Goal: Task Accomplishment & Management: Complete application form

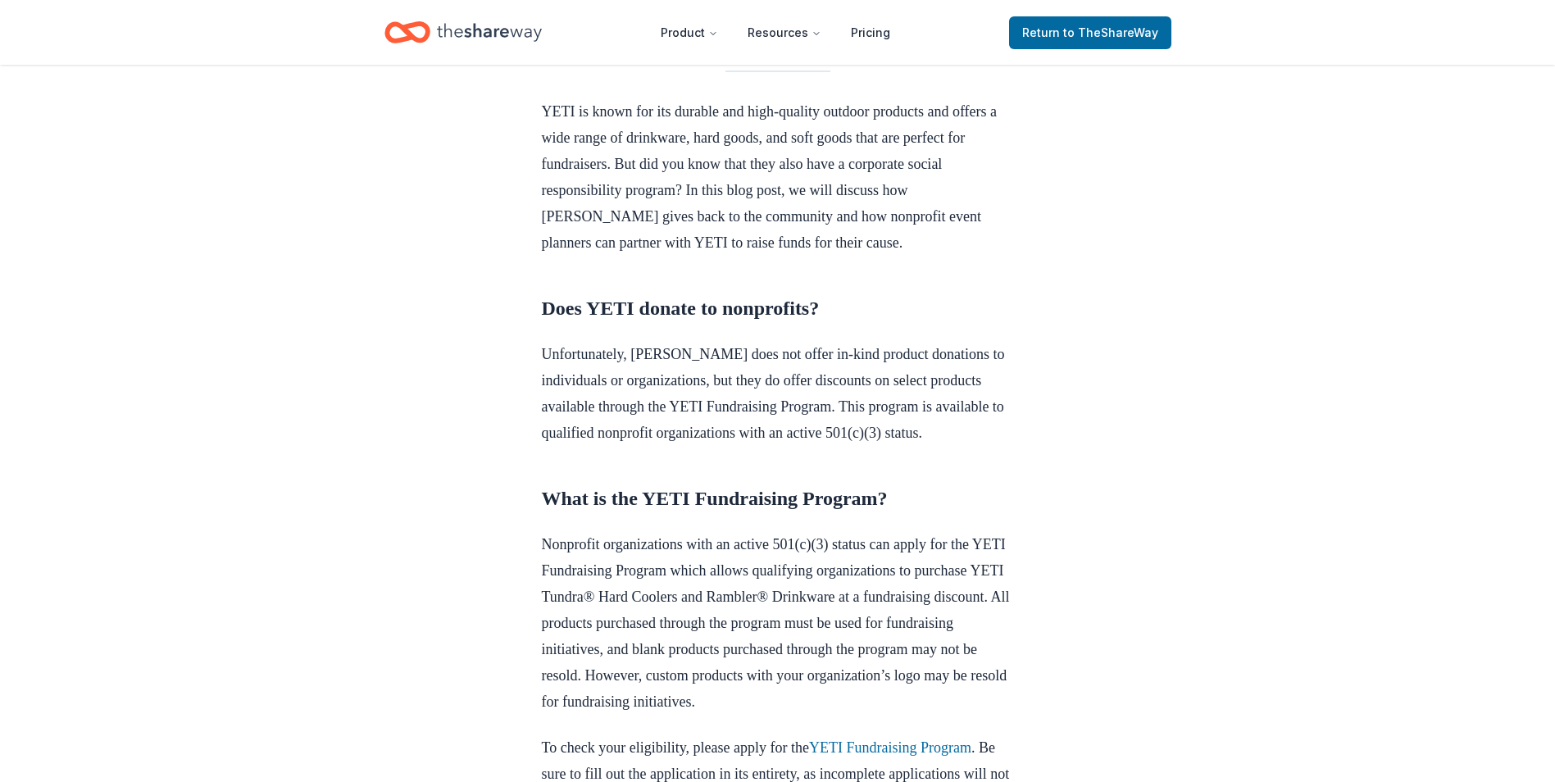
scroll to position [109, 0]
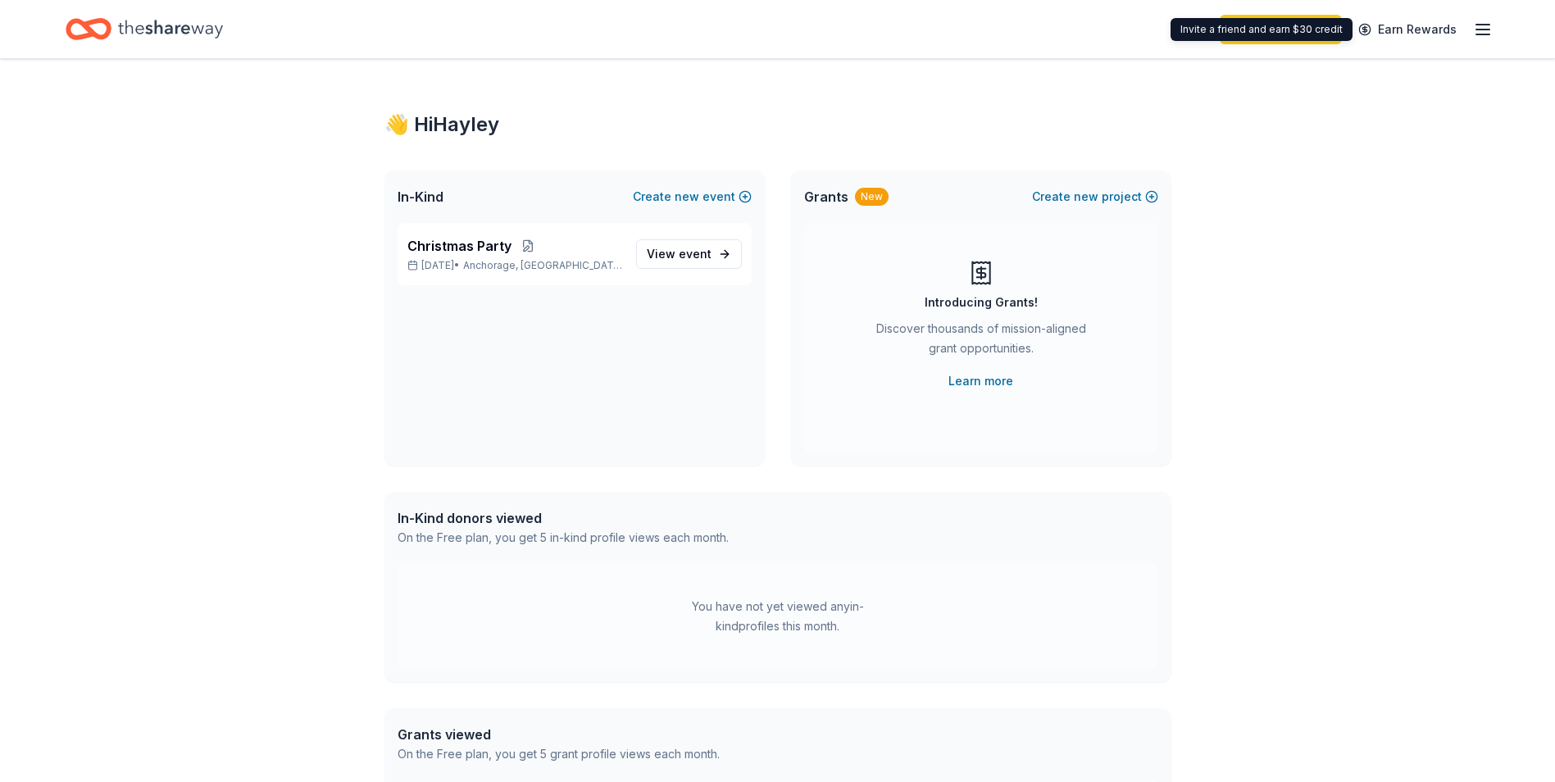
click at [1477, 35] on icon "button" at bounding box center [1483, 30] width 20 height 20
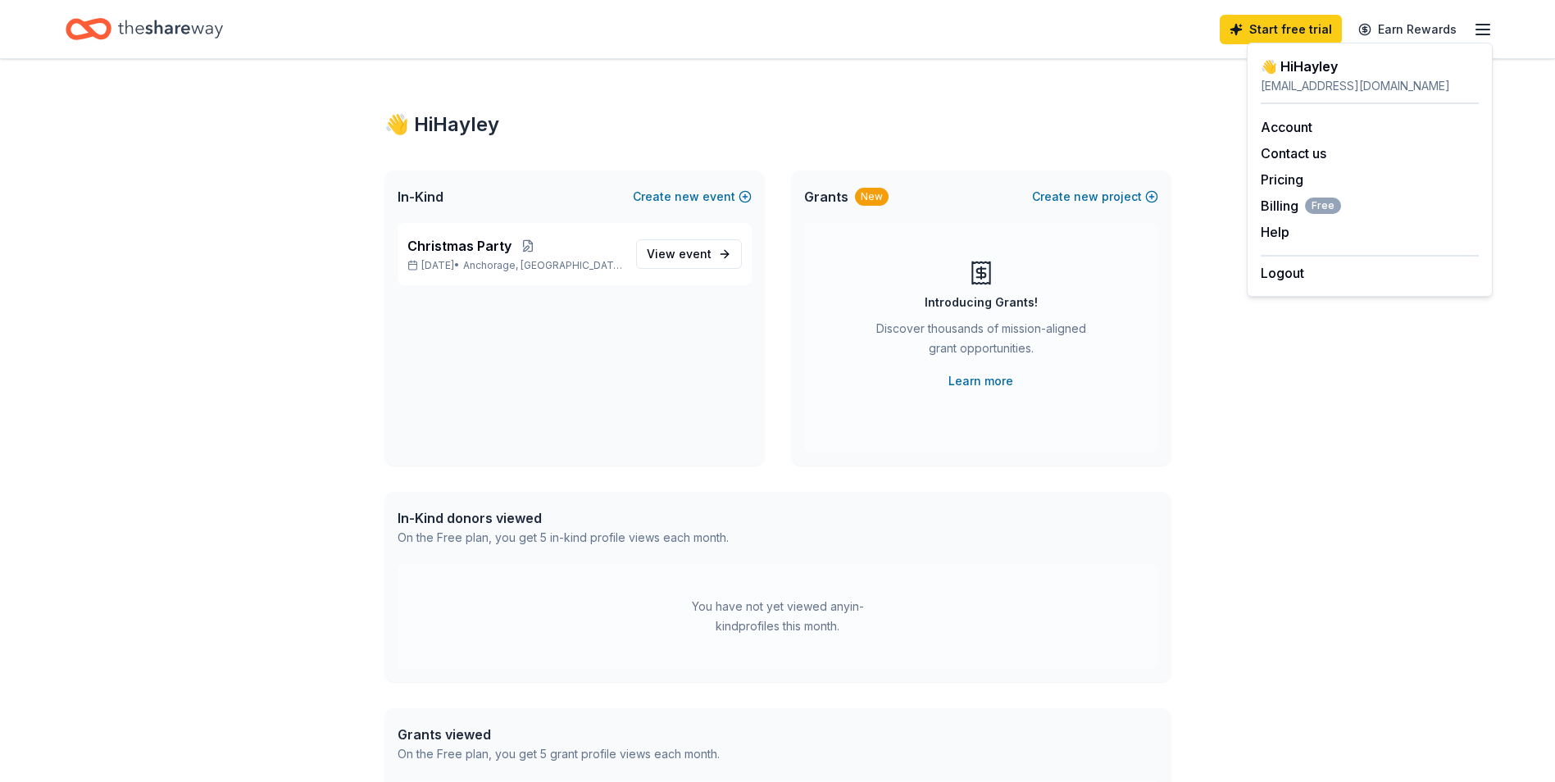
click at [983, 146] on div "👋 Hi Hayley In-Kind Create new event Christmas Party Dec 19, 2025 • Anchorage, …" at bounding box center [777, 521] width 839 height 925
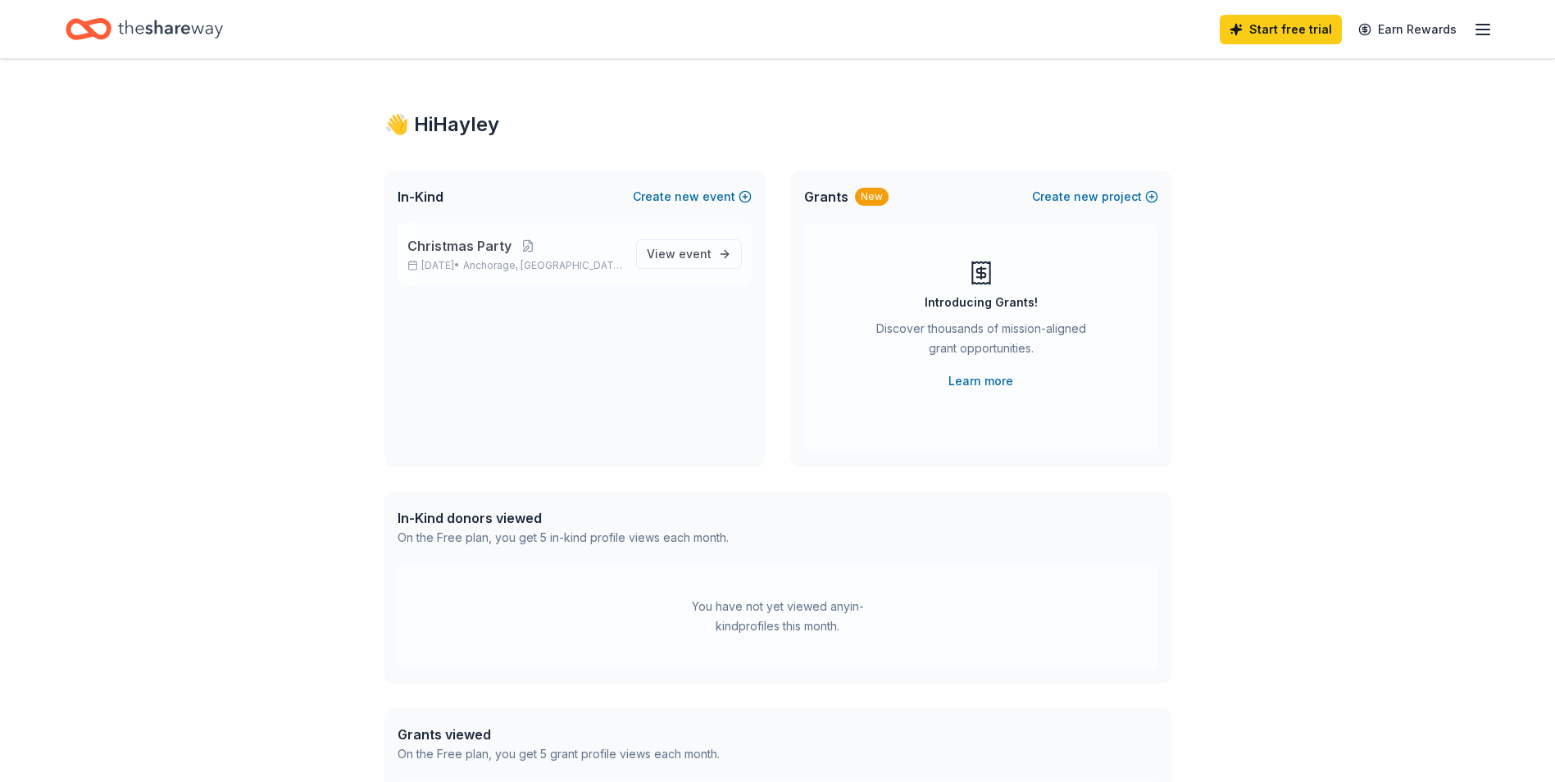
click at [501, 238] on span "Christmas Party" at bounding box center [459, 246] width 104 height 20
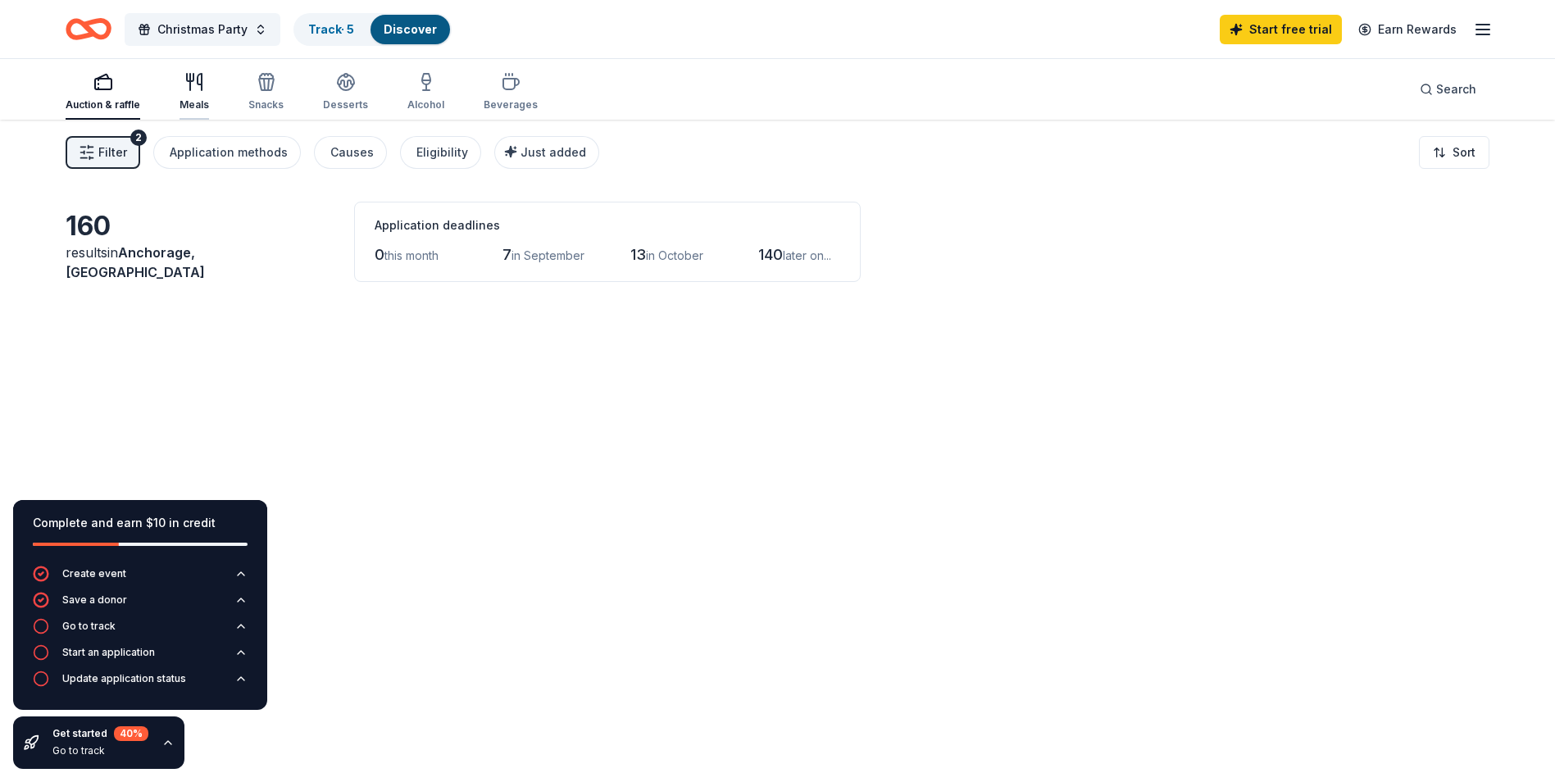
click at [184, 78] on icon "button" at bounding box center [194, 82] width 20 height 20
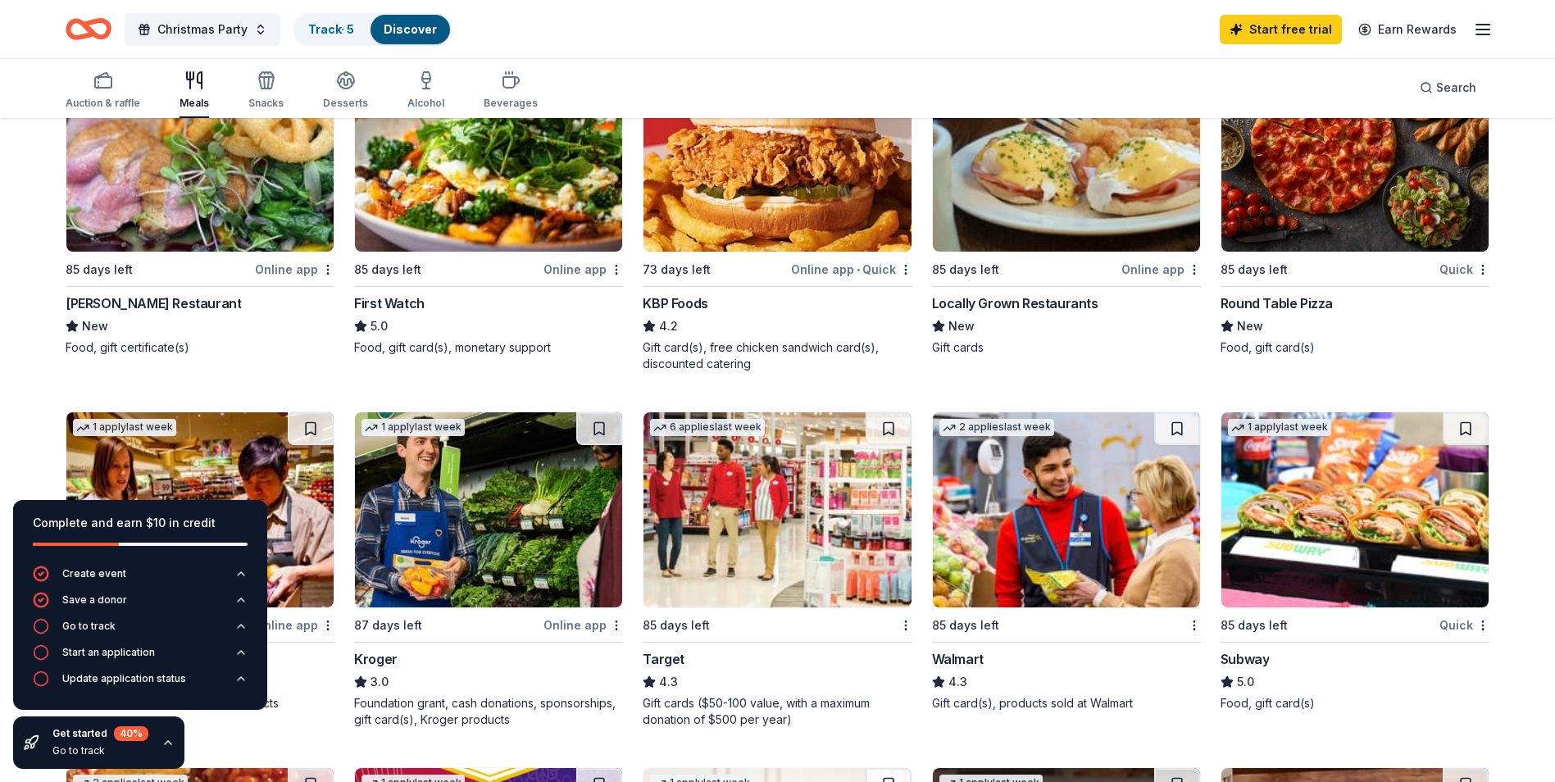
scroll to position [328, 0]
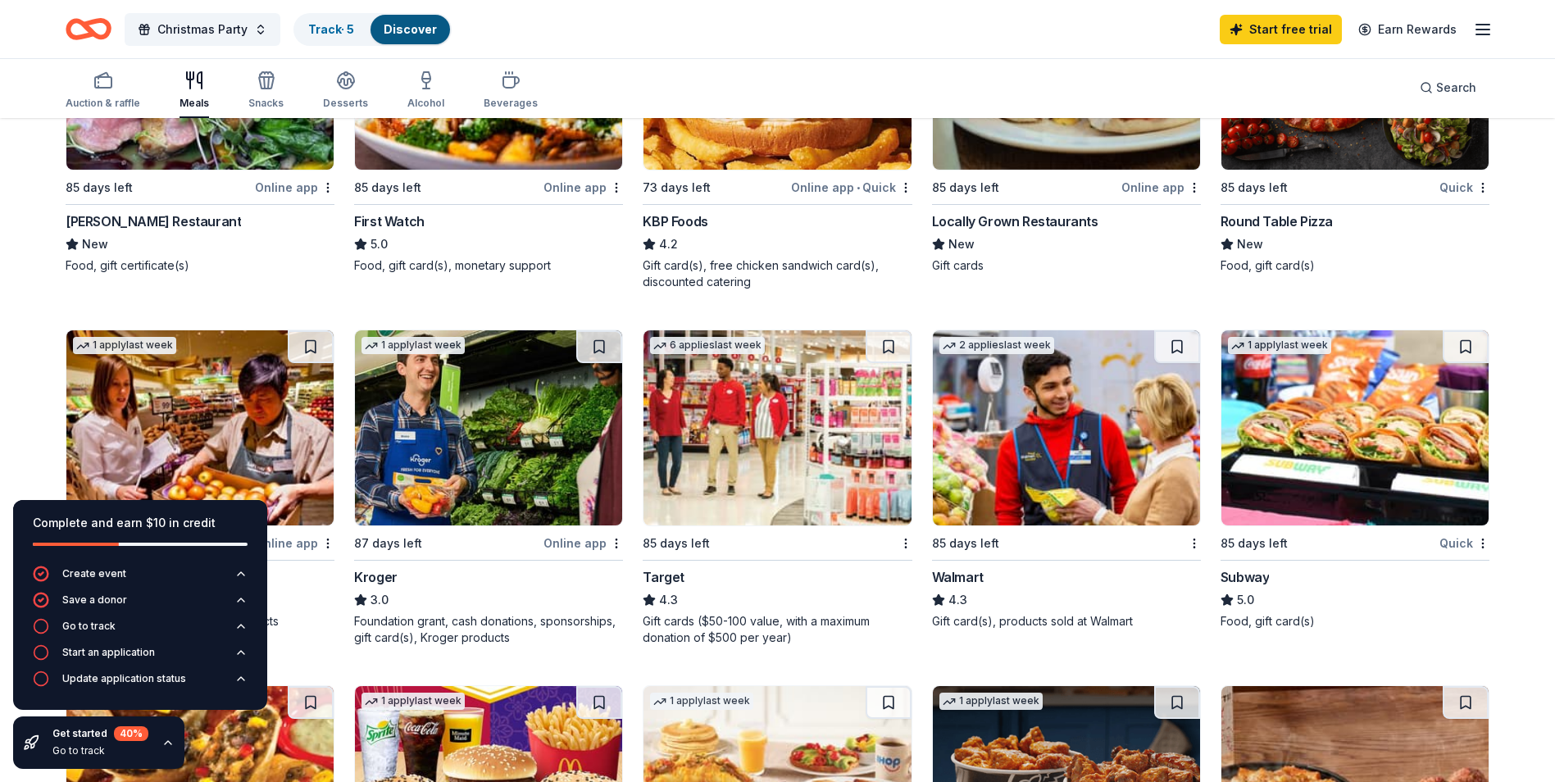
click at [170, 741] on icon "button" at bounding box center [167, 742] width 13 height 13
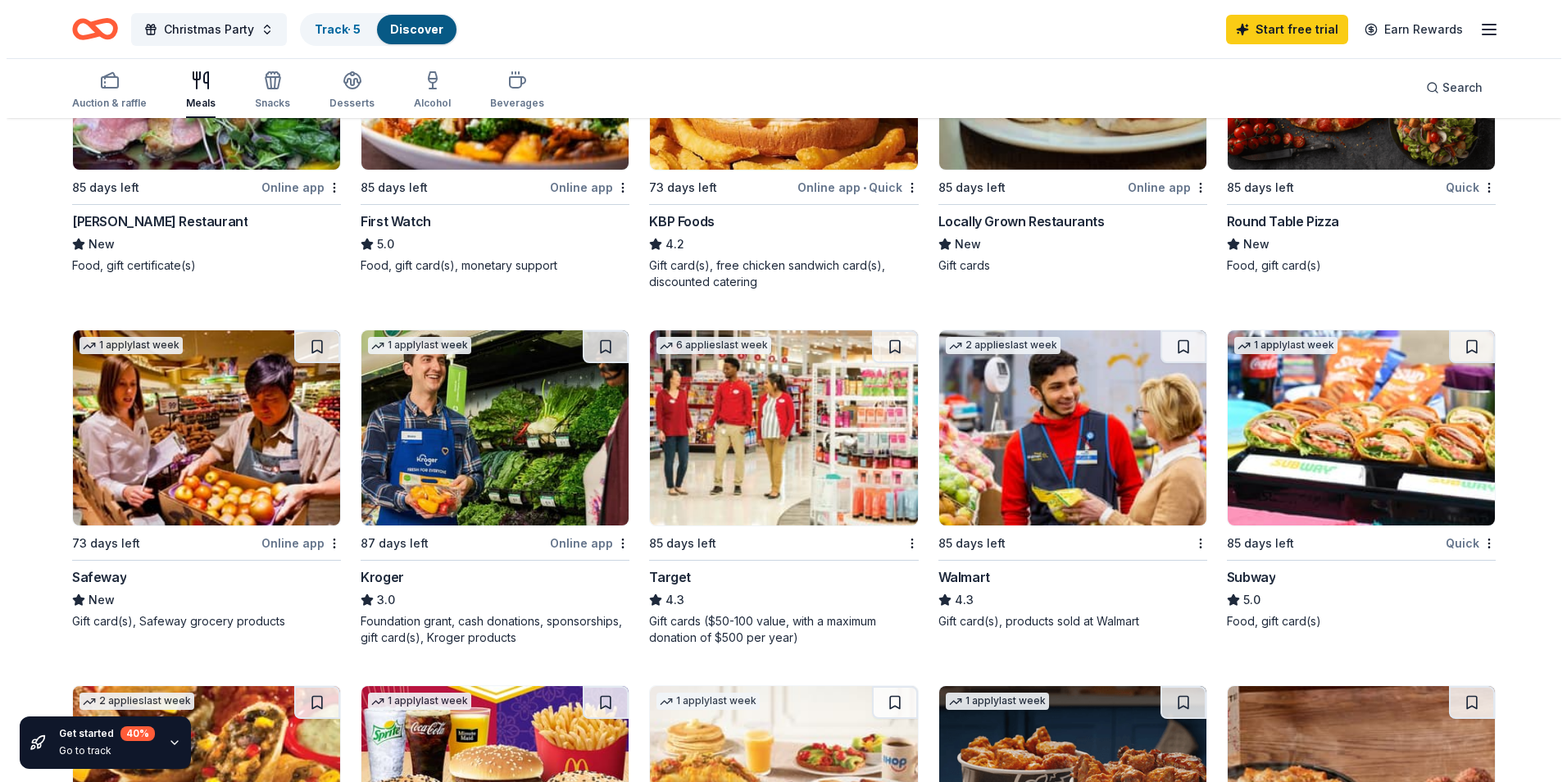
scroll to position [0, 0]
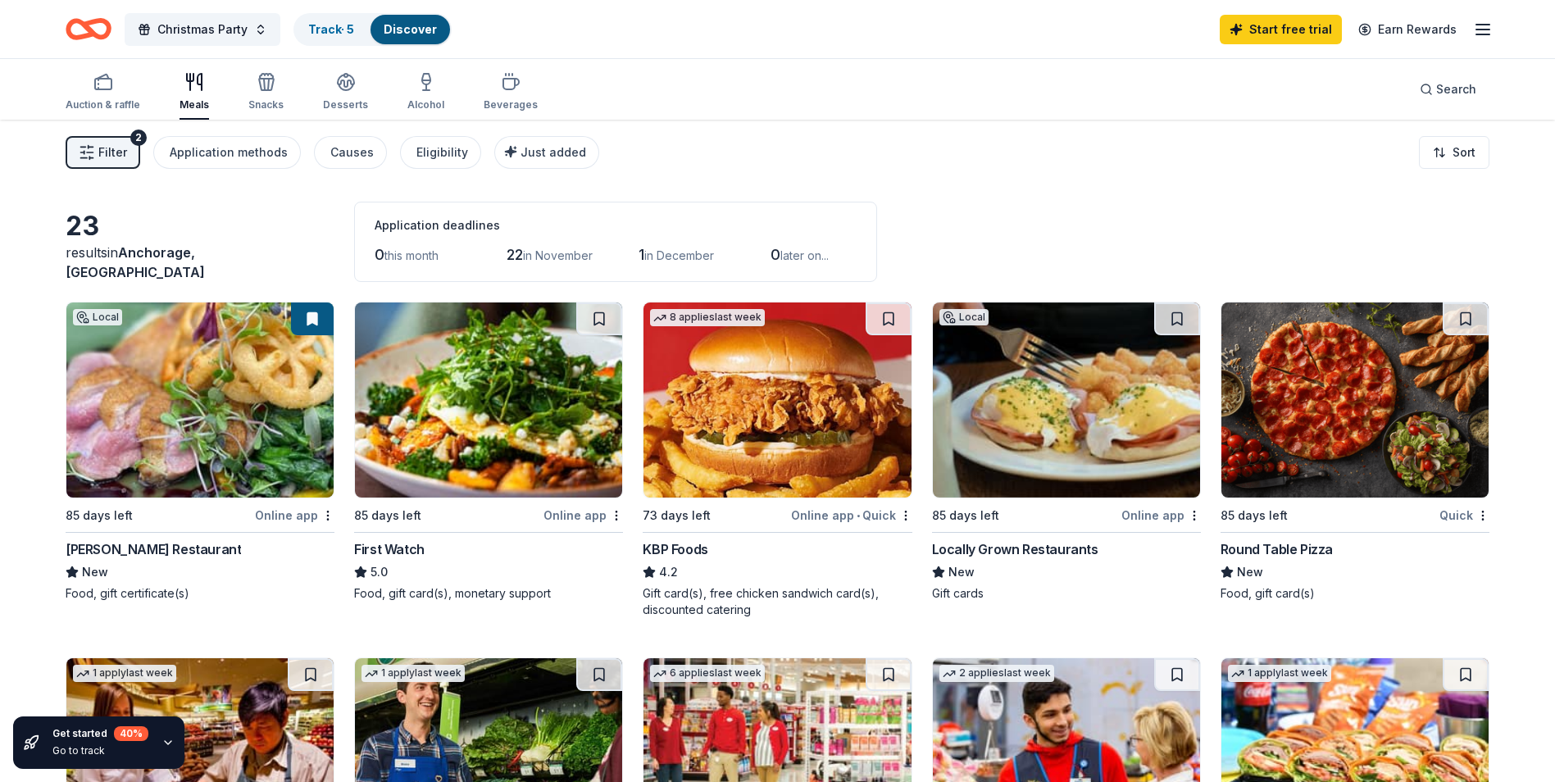
click at [119, 157] on span "Filter" at bounding box center [112, 153] width 29 height 20
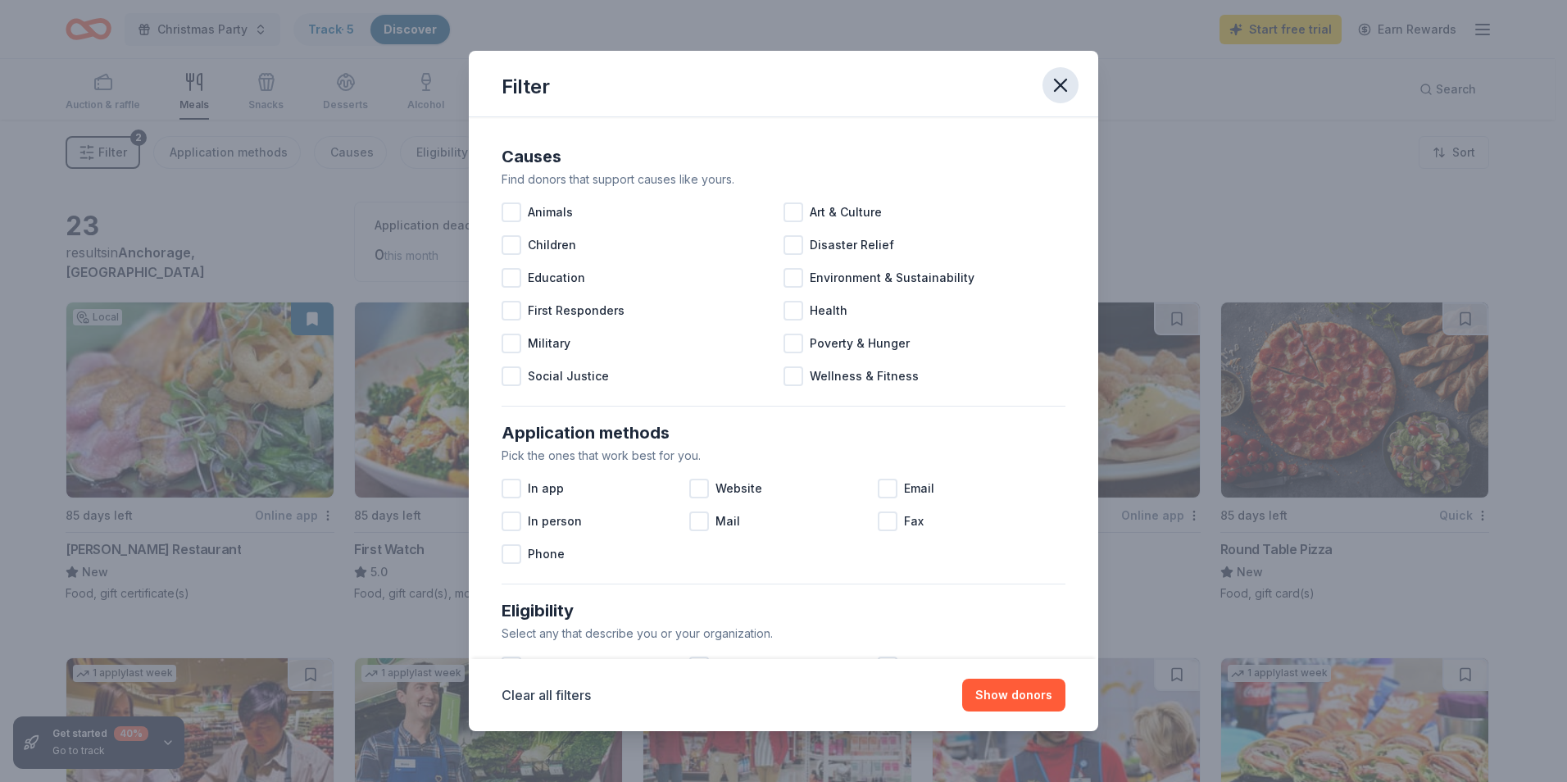
click at [1062, 83] on icon "button" at bounding box center [1060, 85] width 23 height 23
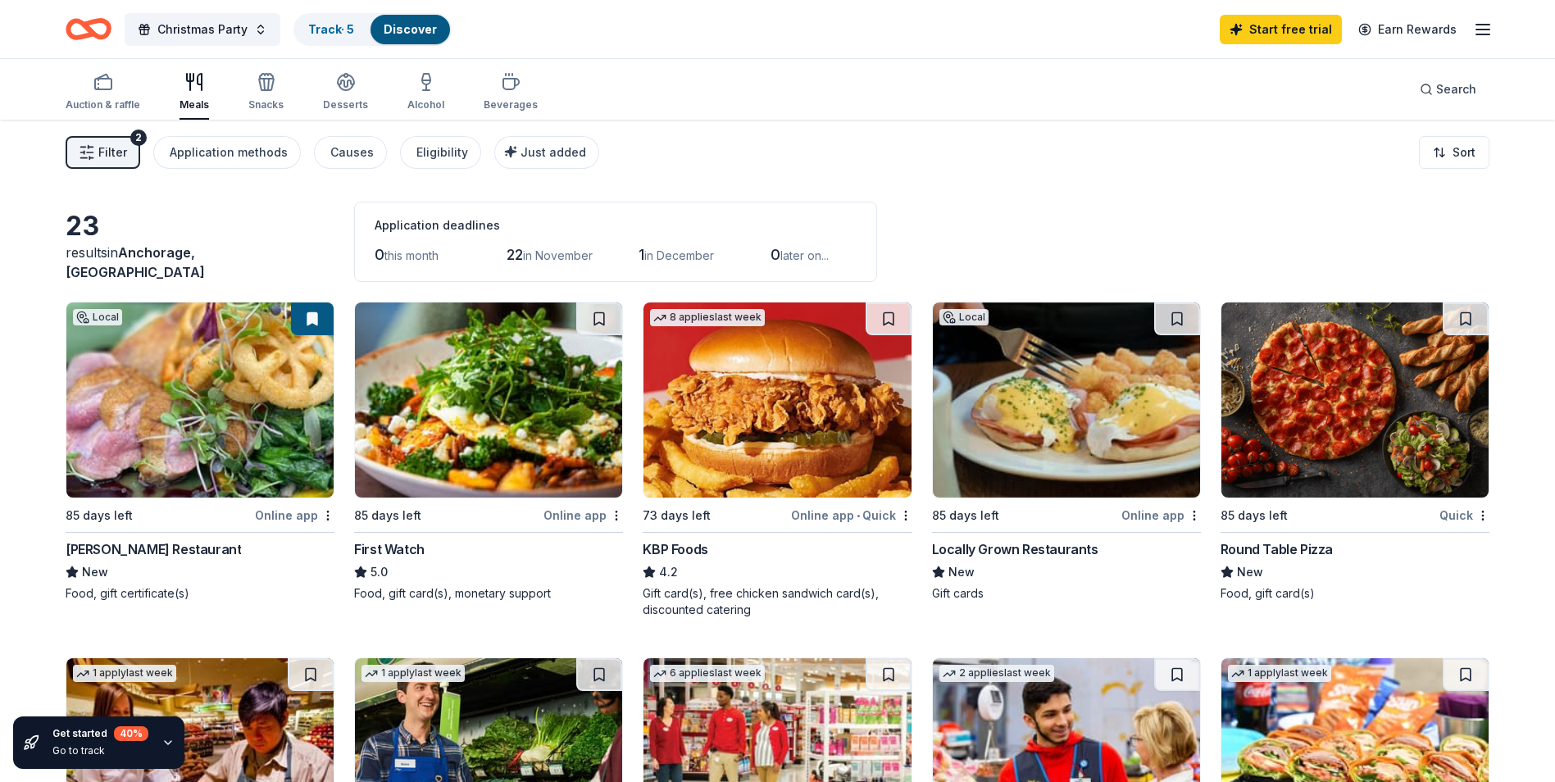
scroll to position [82, 0]
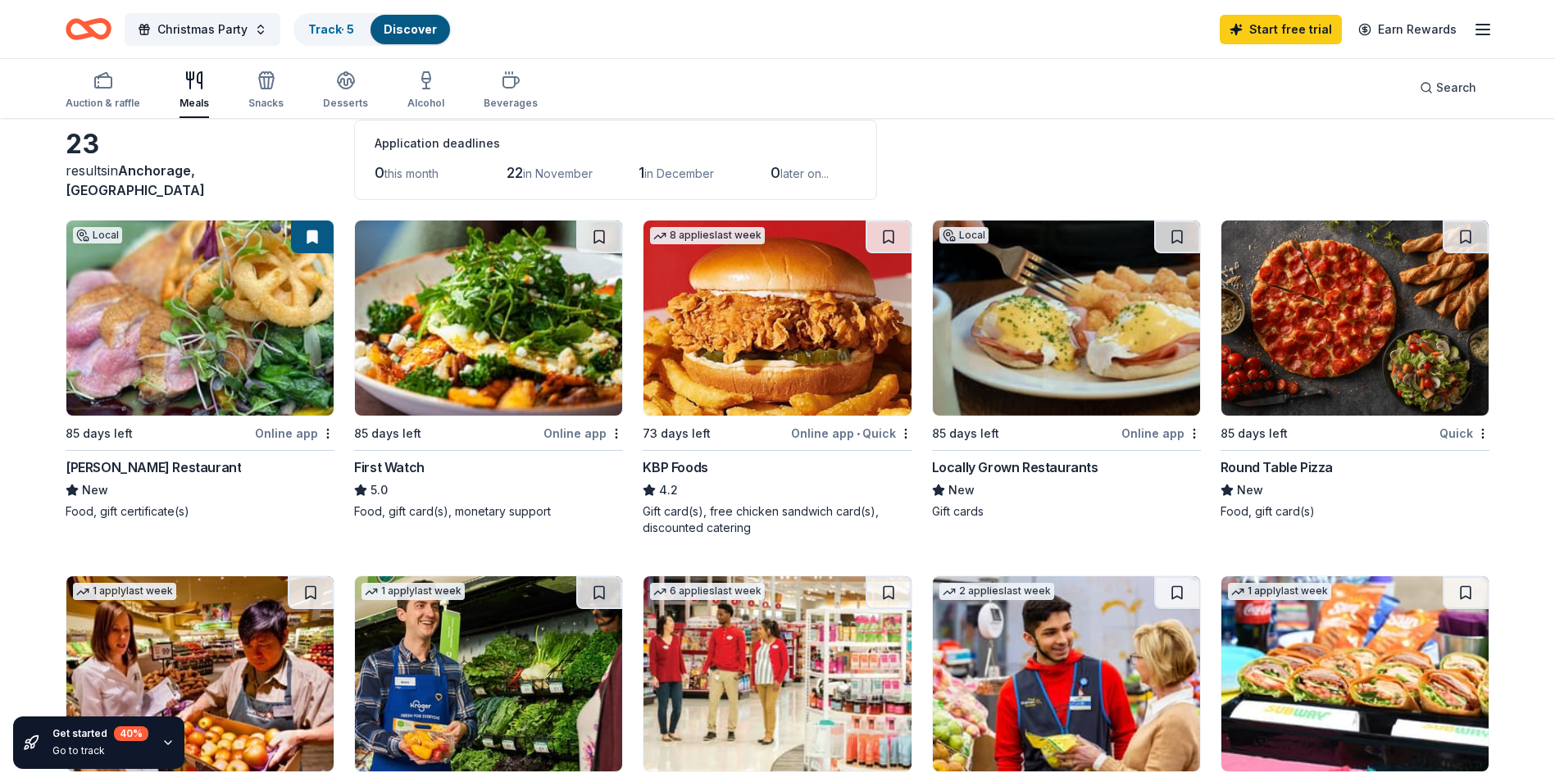
drag, startPoint x: 1093, startPoint y: 479, endPoint x: 1088, endPoint y: 471, distance: 8.9
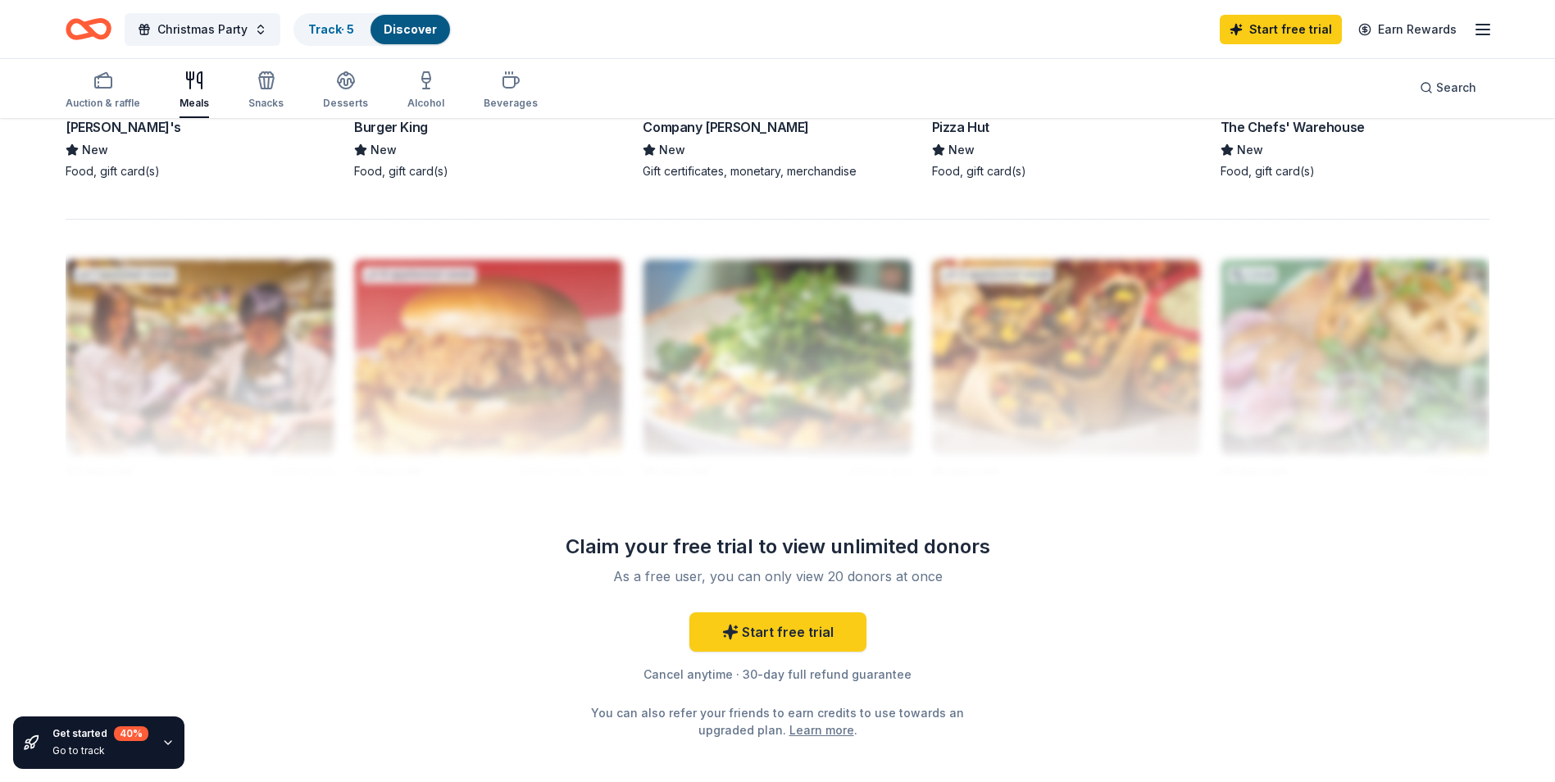
scroll to position [1475, 0]
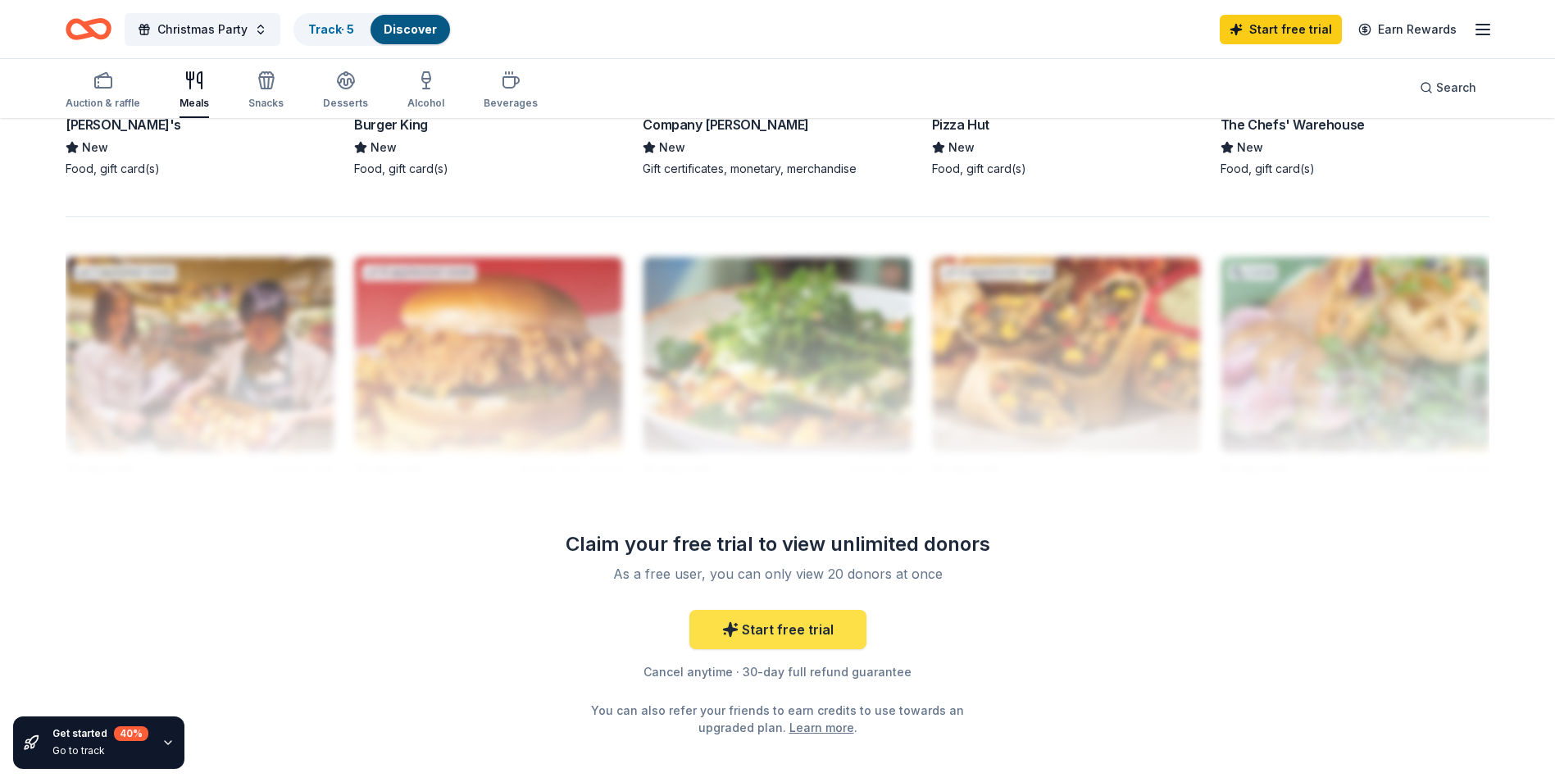
click at [732, 624] on icon at bounding box center [730, 630] width 14 height 14
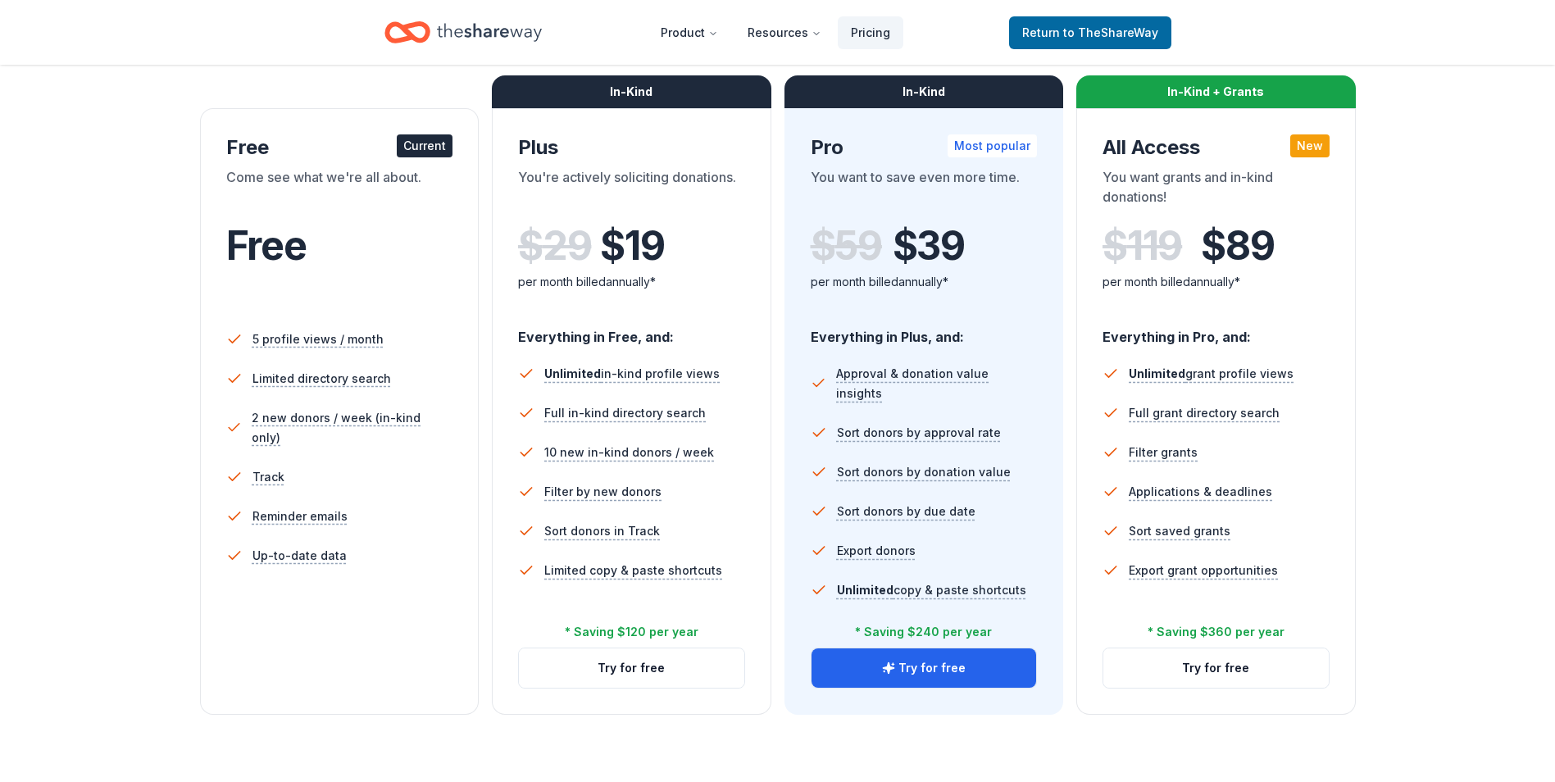
scroll to position [325, 0]
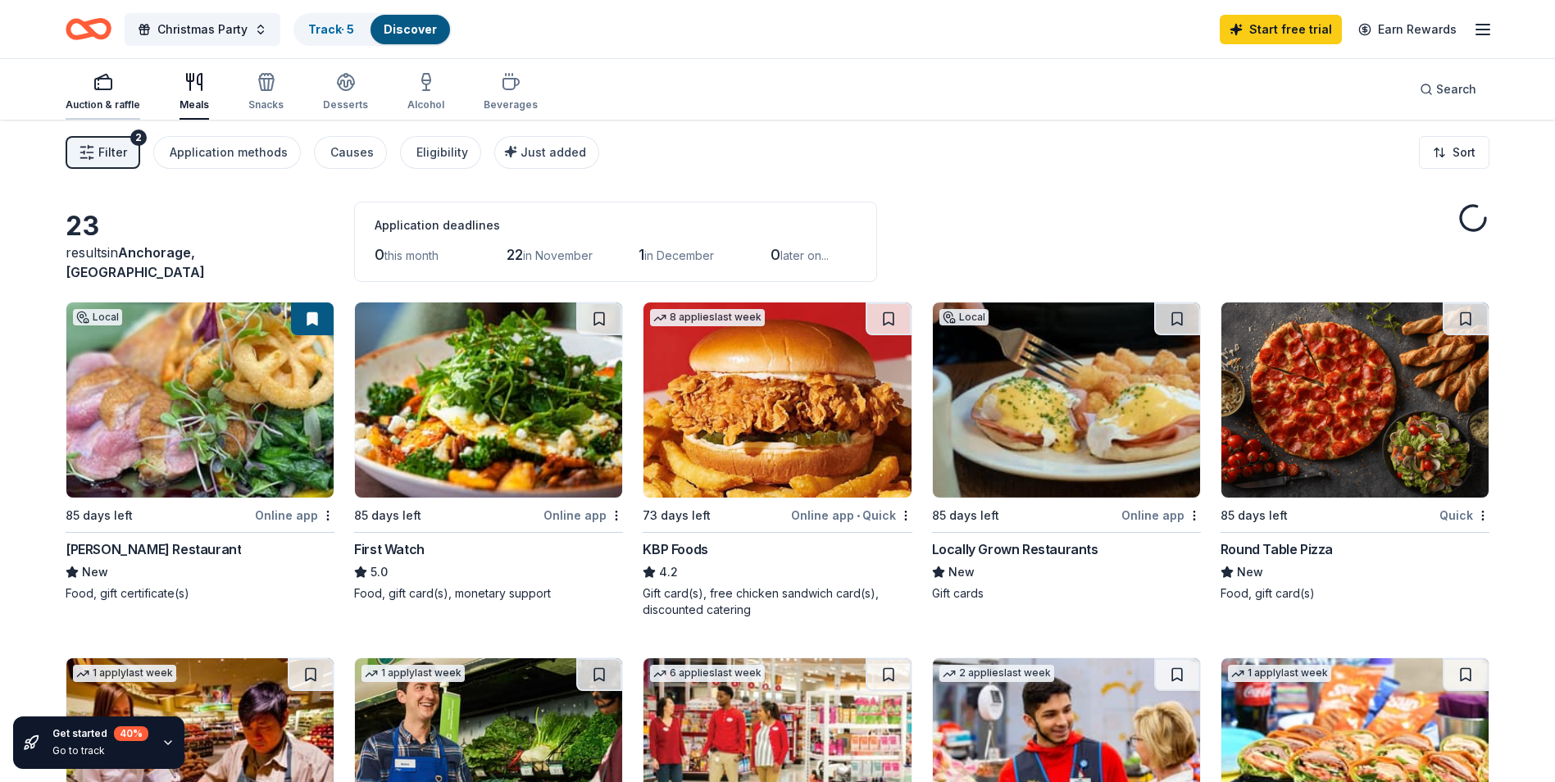
click at [88, 94] on div "Auction & raffle" at bounding box center [103, 91] width 75 height 39
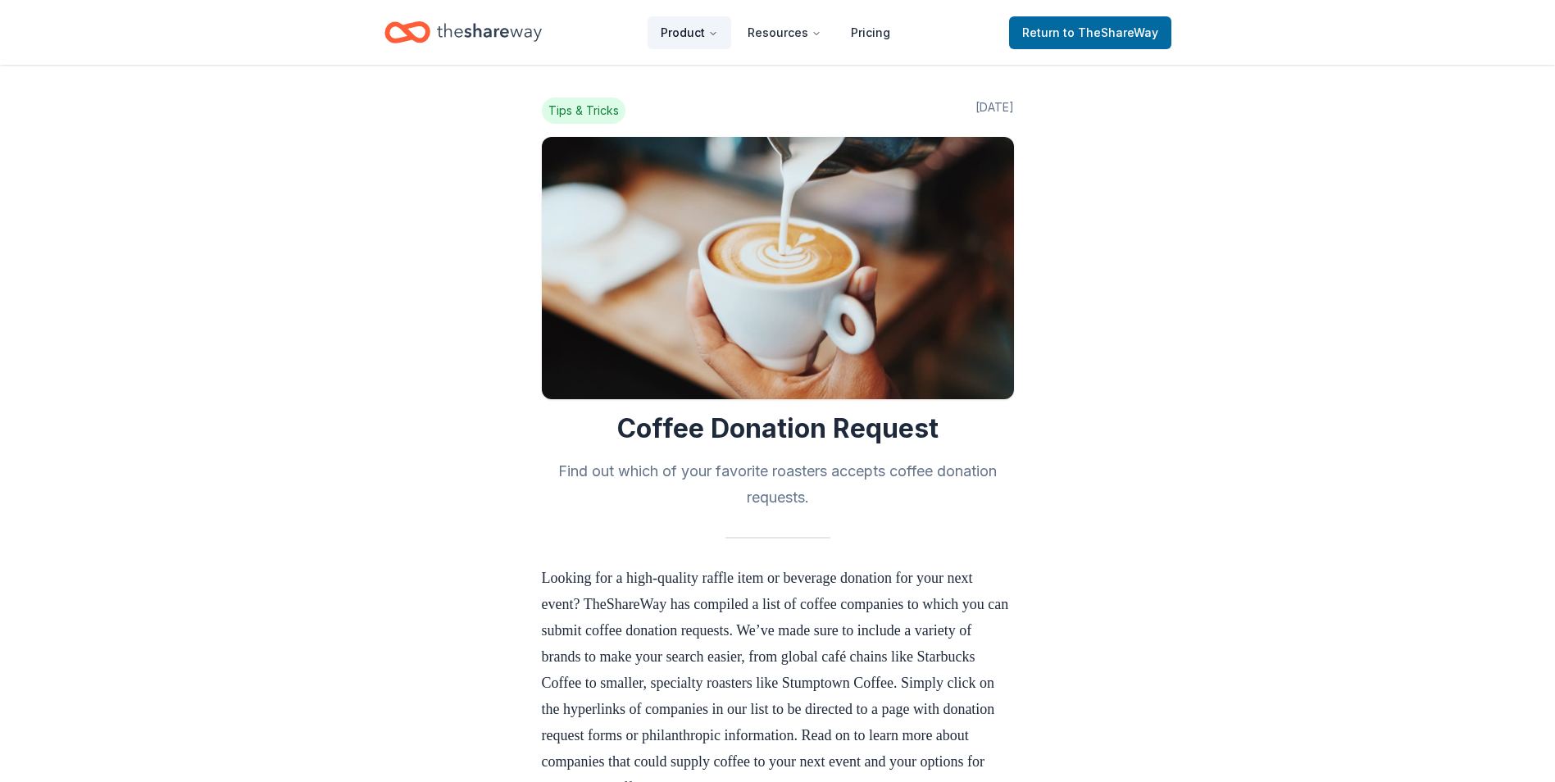
click at [676, 35] on button "Product" at bounding box center [690, 32] width 84 height 33
click at [790, 46] on button "Resources" at bounding box center [784, 32] width 100 height 33
click at [678, 43] on button "Product" at bounding box center [690, 32] width 84 height 33
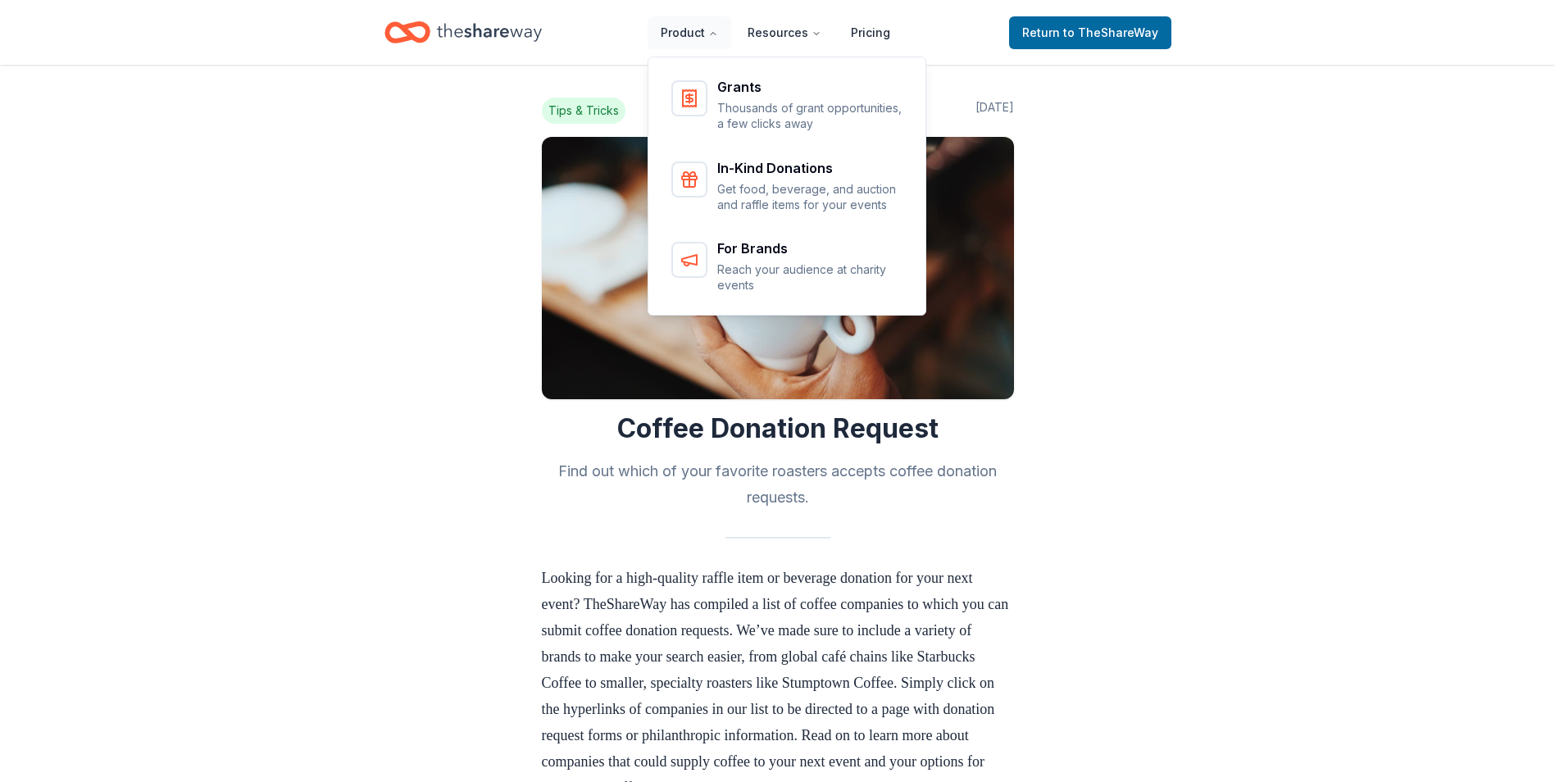
click at [505, 35] on icon "Home" at bounding box center [489, 33] width 105 height 34
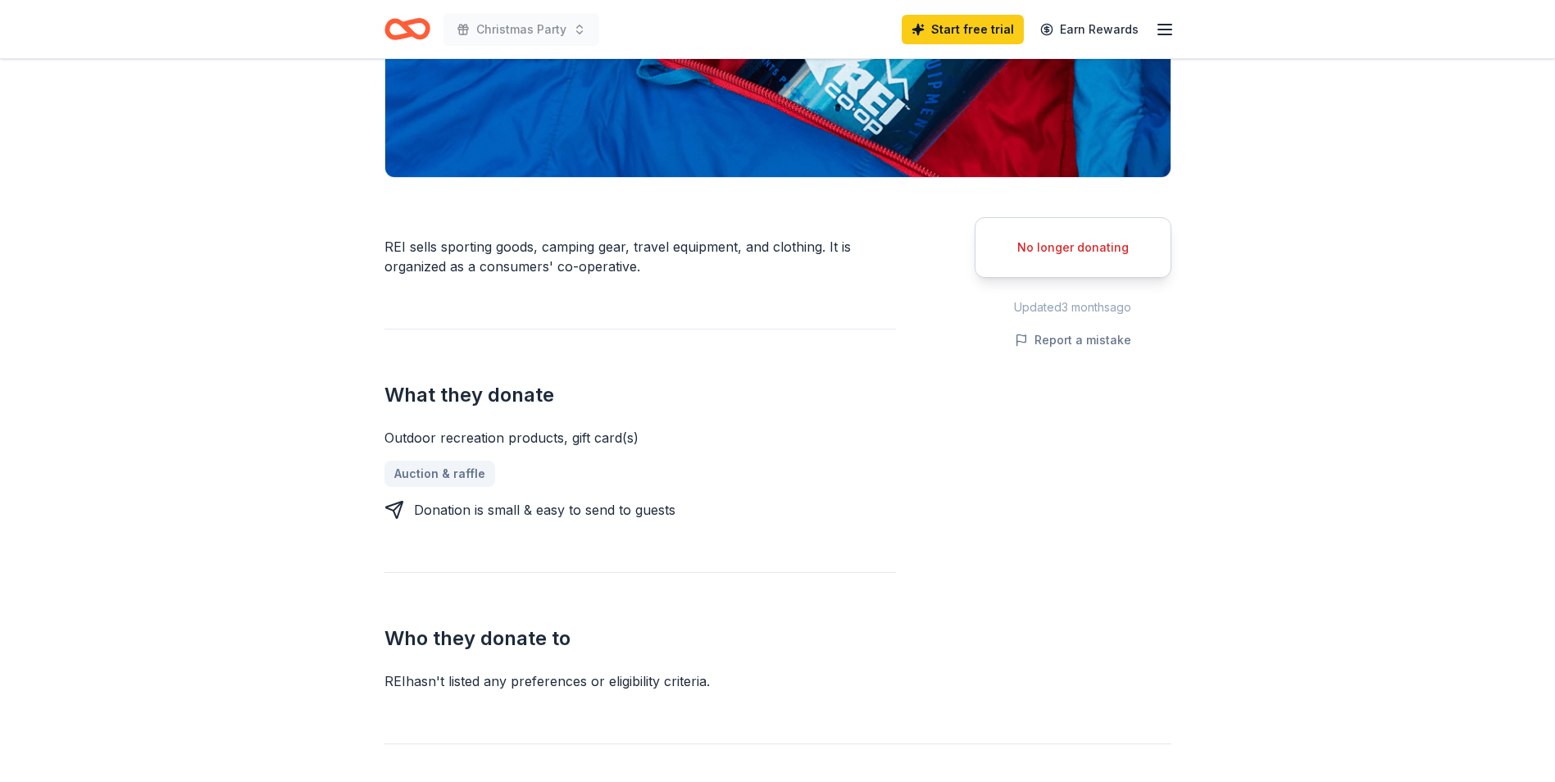
scroll to position [656, 0]
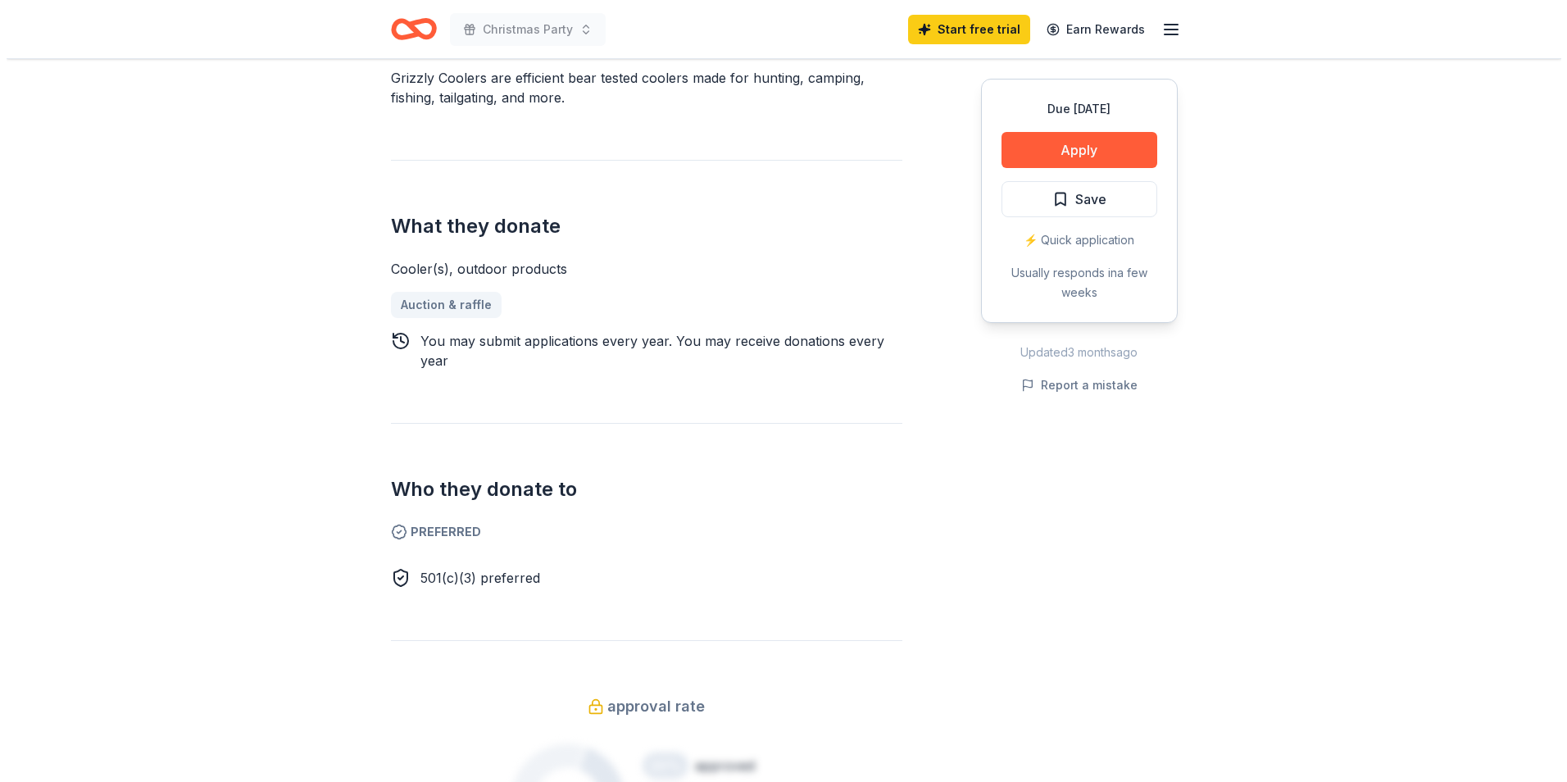
scroll to position [328, 0]
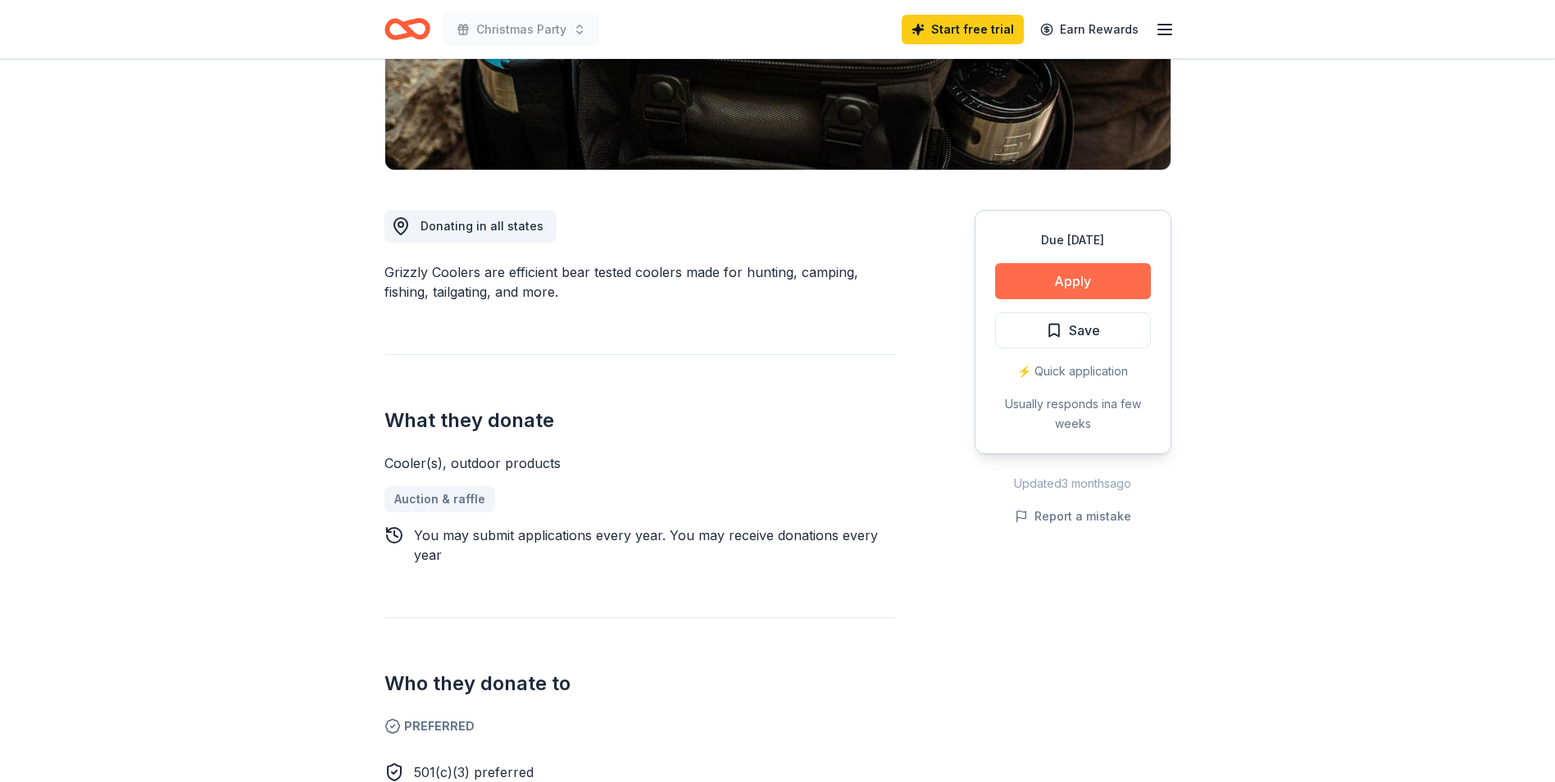
click at [1036, 280] on button "Apply" at bounding box center [1073, 281] width 156 height 36
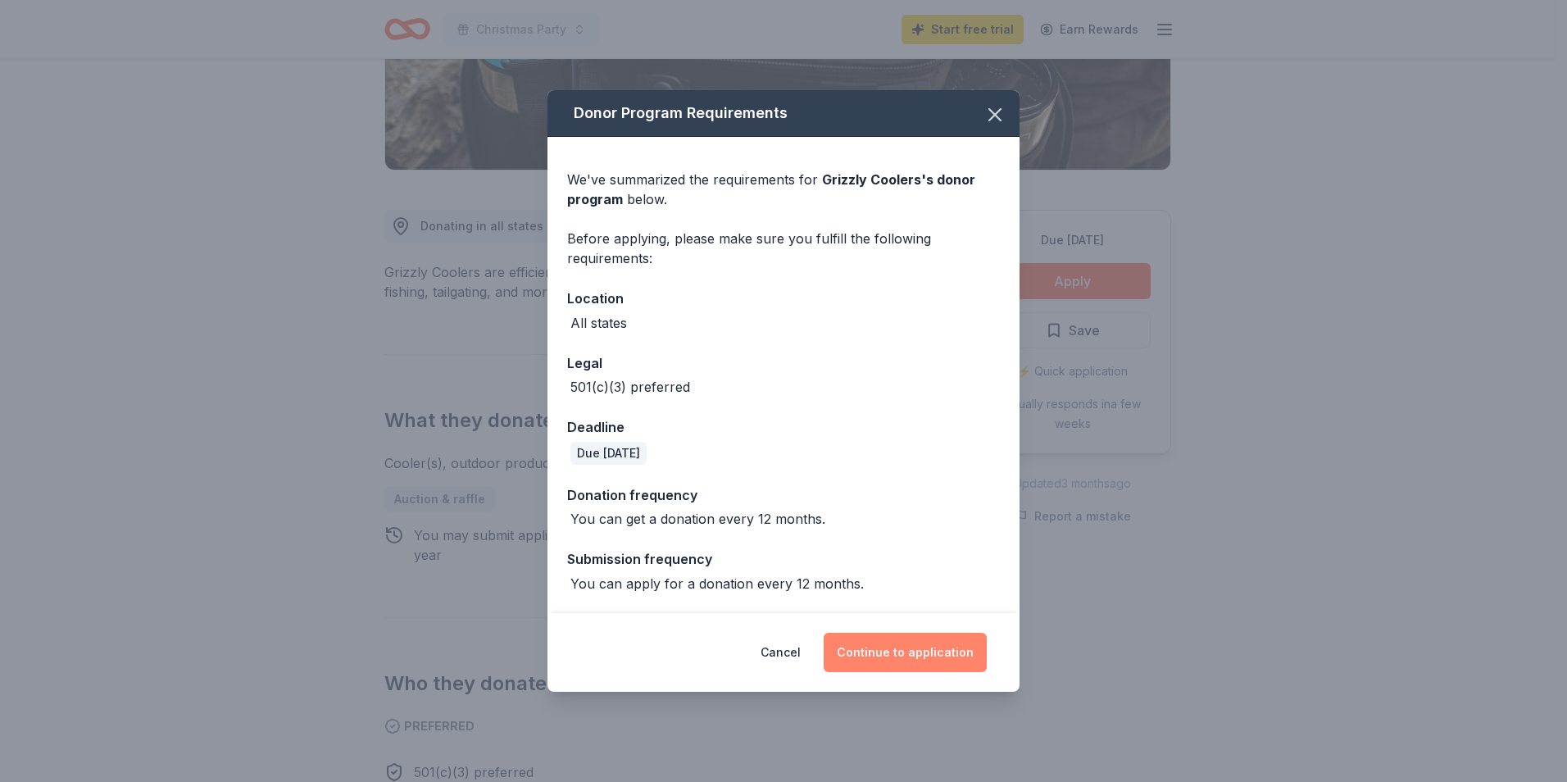
click at [855, 656] on button "Continue to application" at bounding box center [905, 652] width 163 height 39
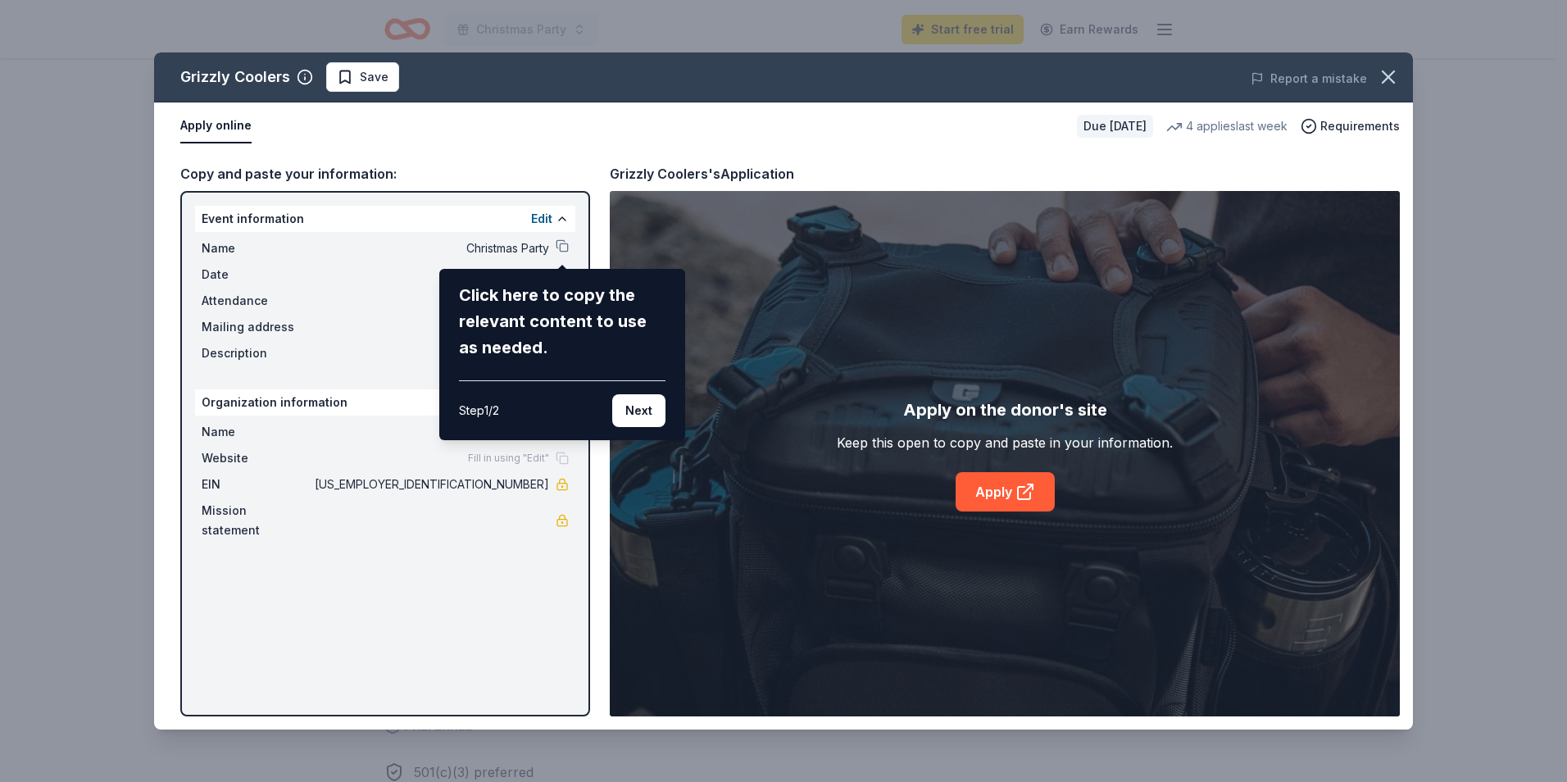
click at [566, 173] on div "Grizzly Coolers Save Report a mistake Apply online Due in 55 days 4 applies las…" at bounding box center [783, 390] width 1259 height 677
click at [578, 161] on div "Grizzly Coolers Save Report a mistake Apply online Due in 55 days 4 applies las…" at bounding box center [783, 390] width 1259 height 677
click at [615, 416] on button "Next" at bounding box center [638, 410] width 53 height 33
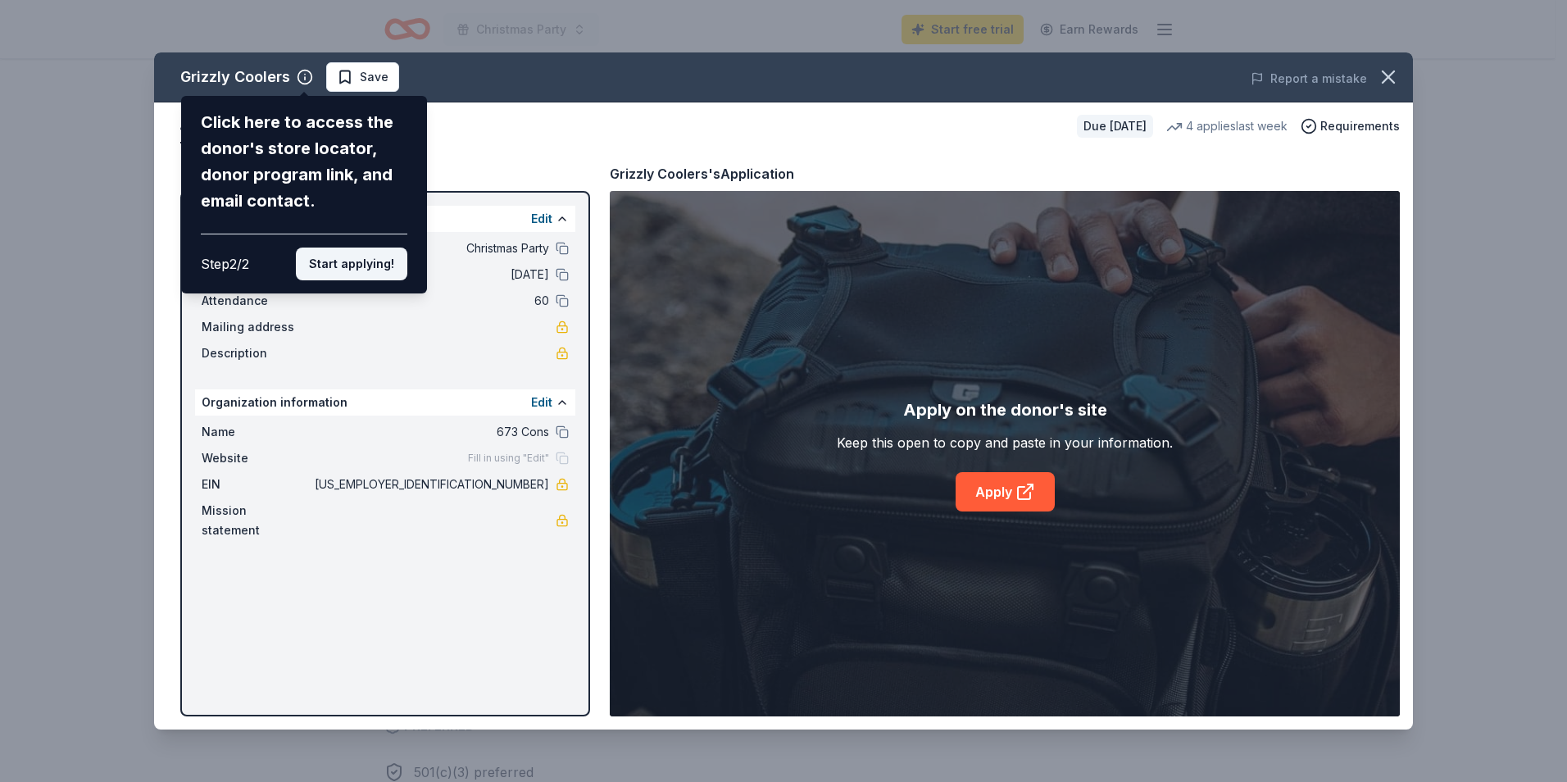
click at [331, 264] on button "Start applying!" at bounding box center [351, 264] width 111 height 33
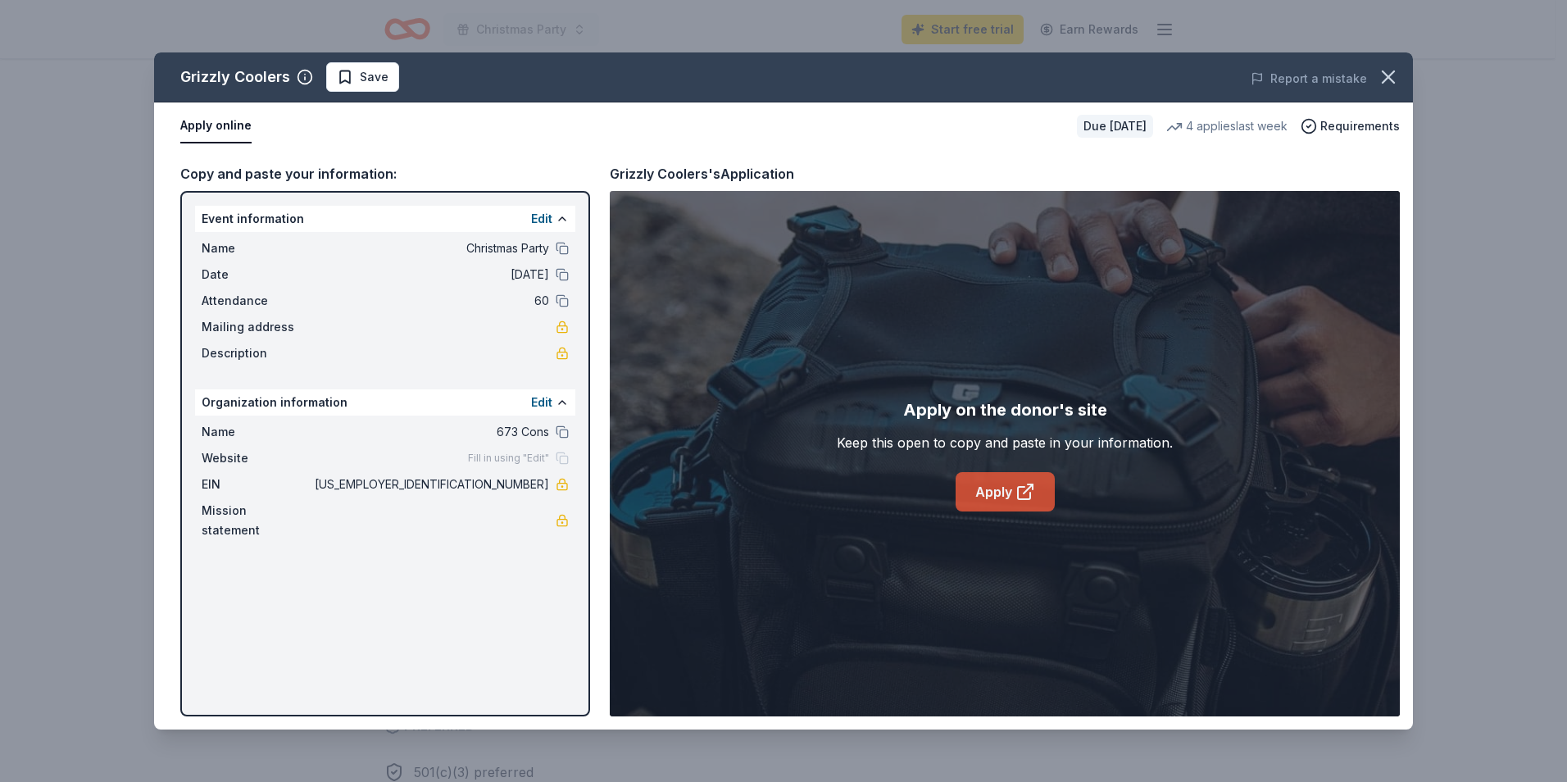
click at [1011, 487] on link "Apply" at bounding box center [1005, 491] width 99 height 39
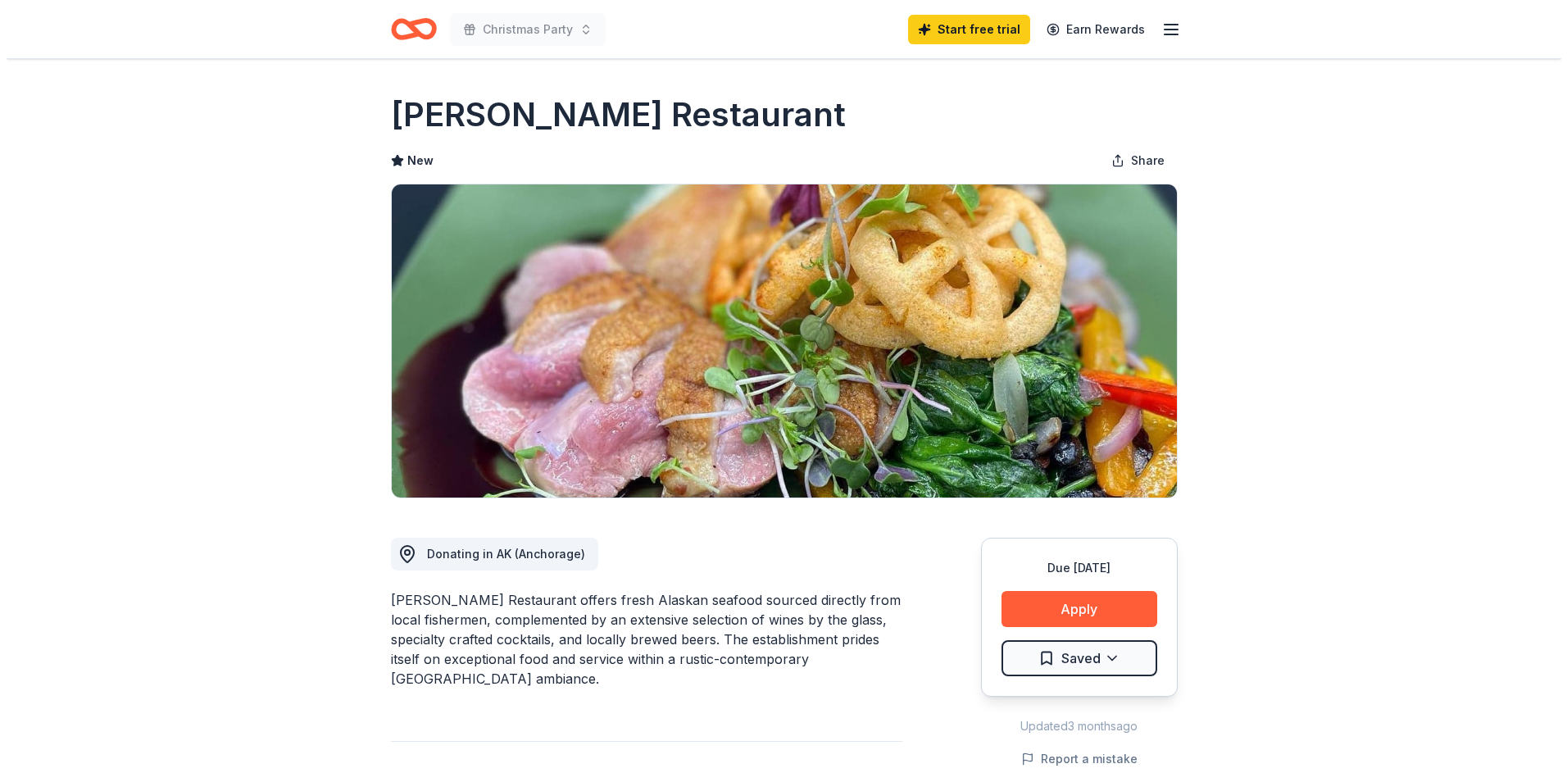
scroll to position [82, 0]
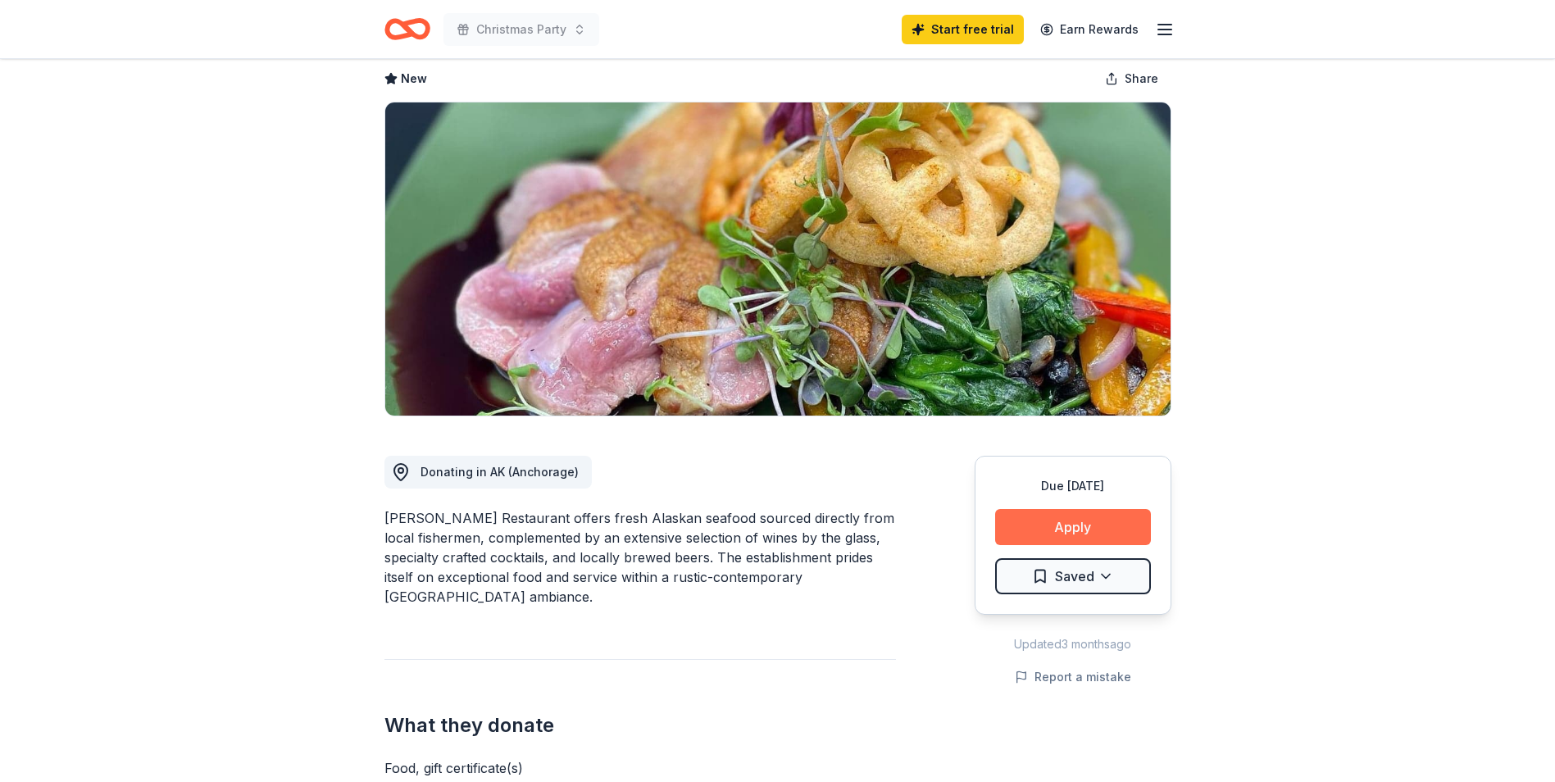
click at [1008, 530] on button "Apply" at bounding box center [1073, 527] width 156 height 36
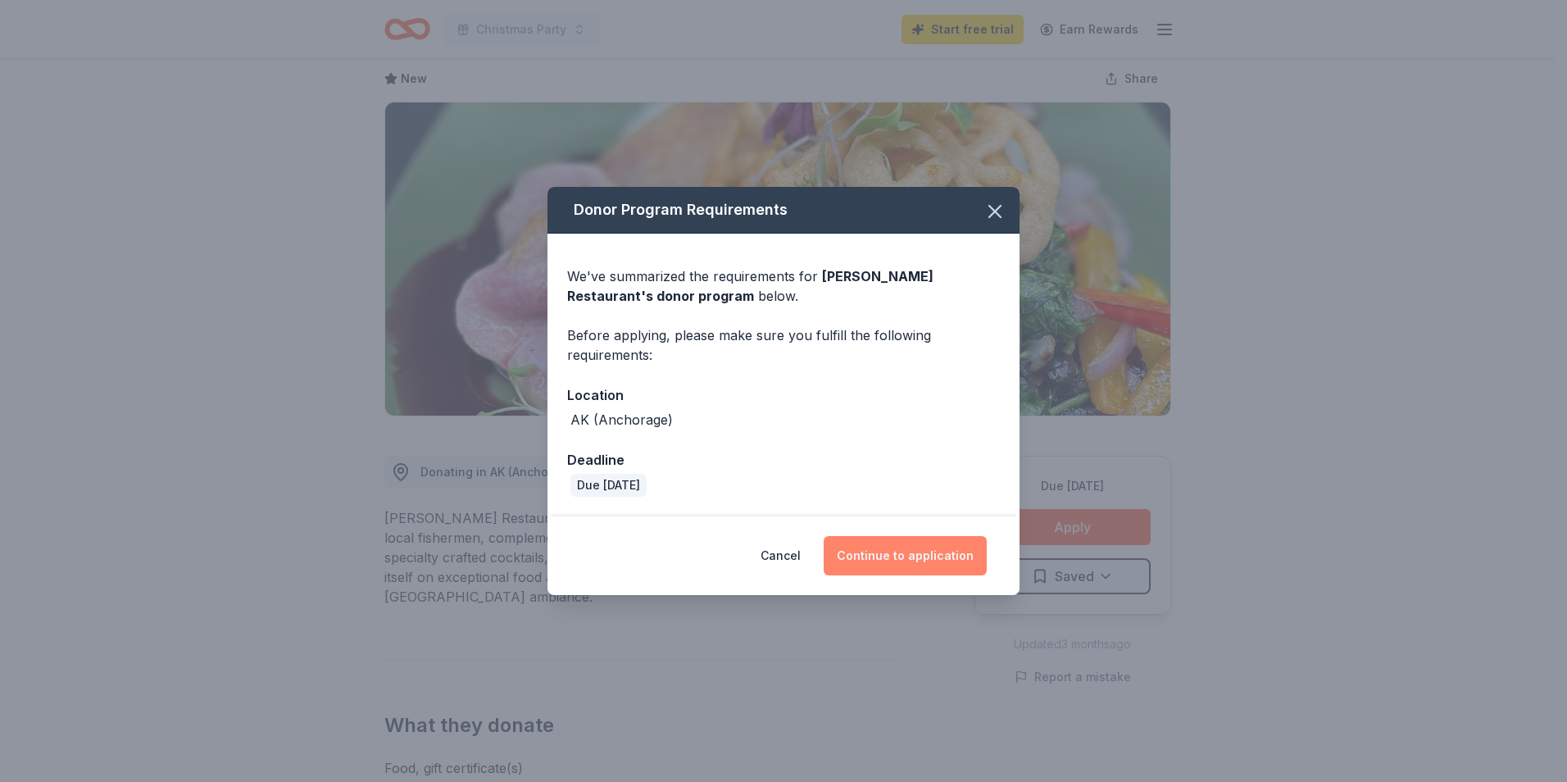
click at [906, 551] on button "Continue to application" at bounding box center [905, 555] width 163 height 39
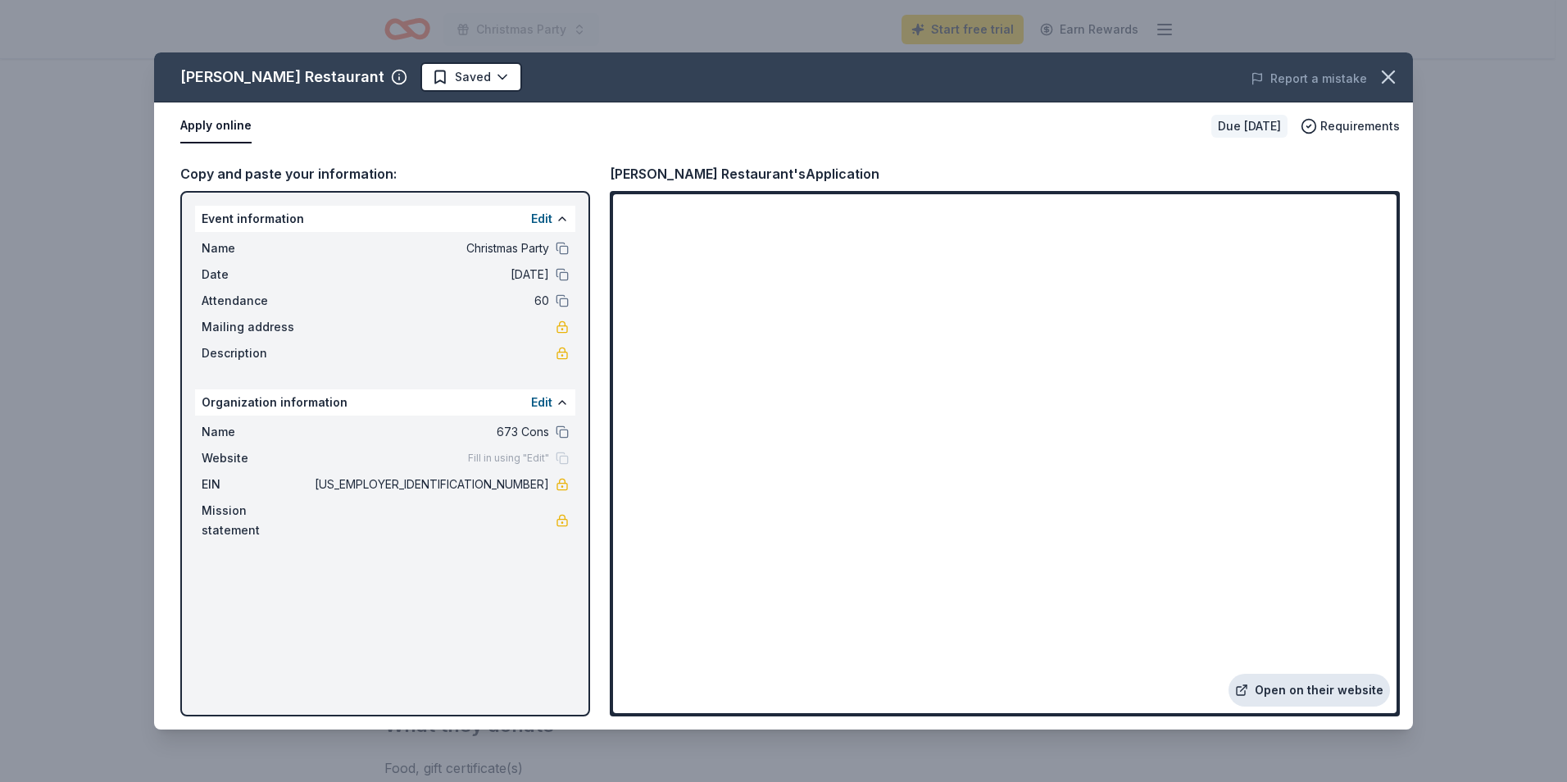
click at [1296, 684] on link "Open on their website" at bounding box center [1309, 690] width 161 height 33
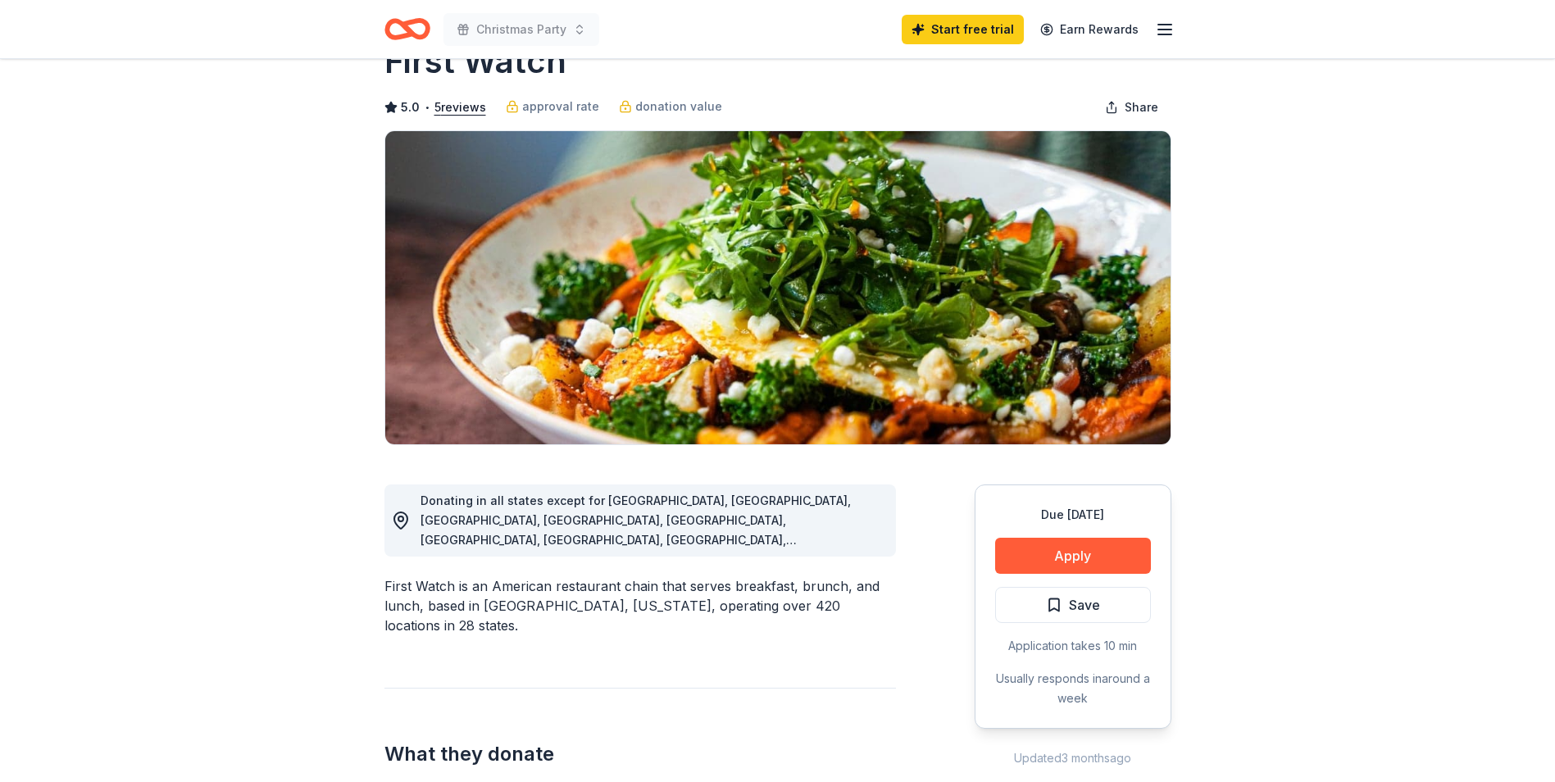
scroll to position [82, 0]
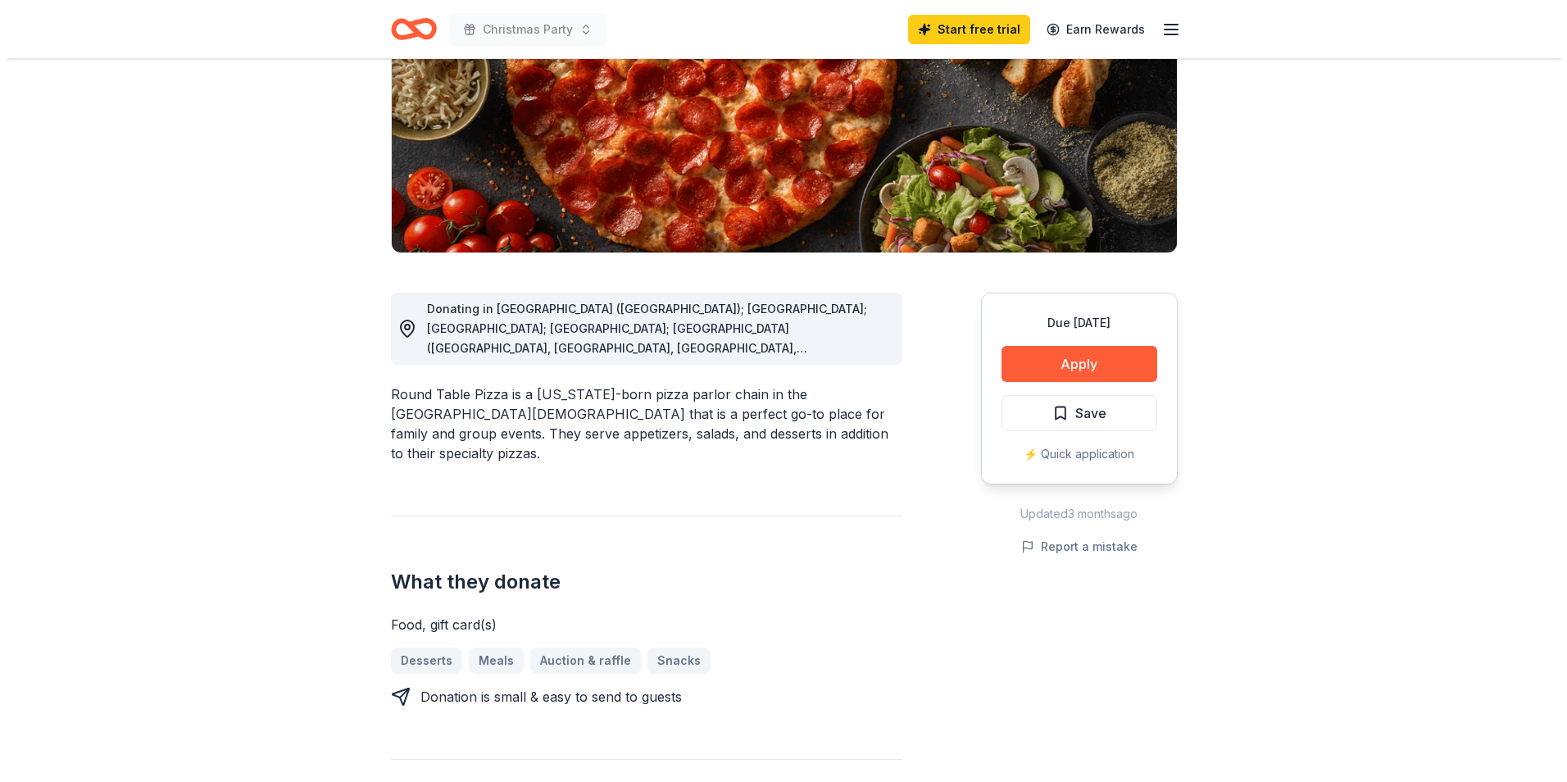
scroll to position [246, 0]
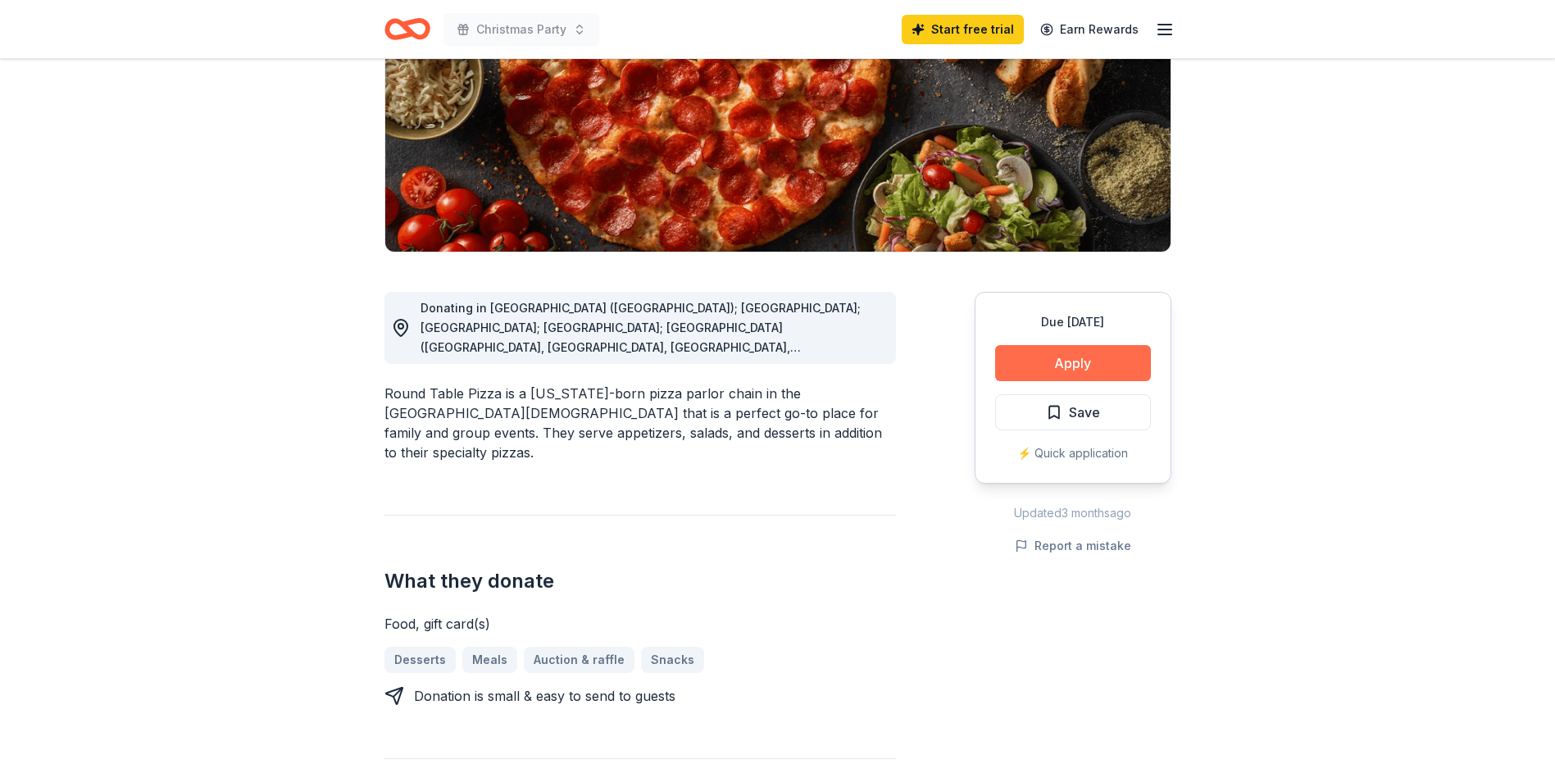
click at [1038, 370] on button "Apply" at bounding box center [1073, 363] width 156 height 36
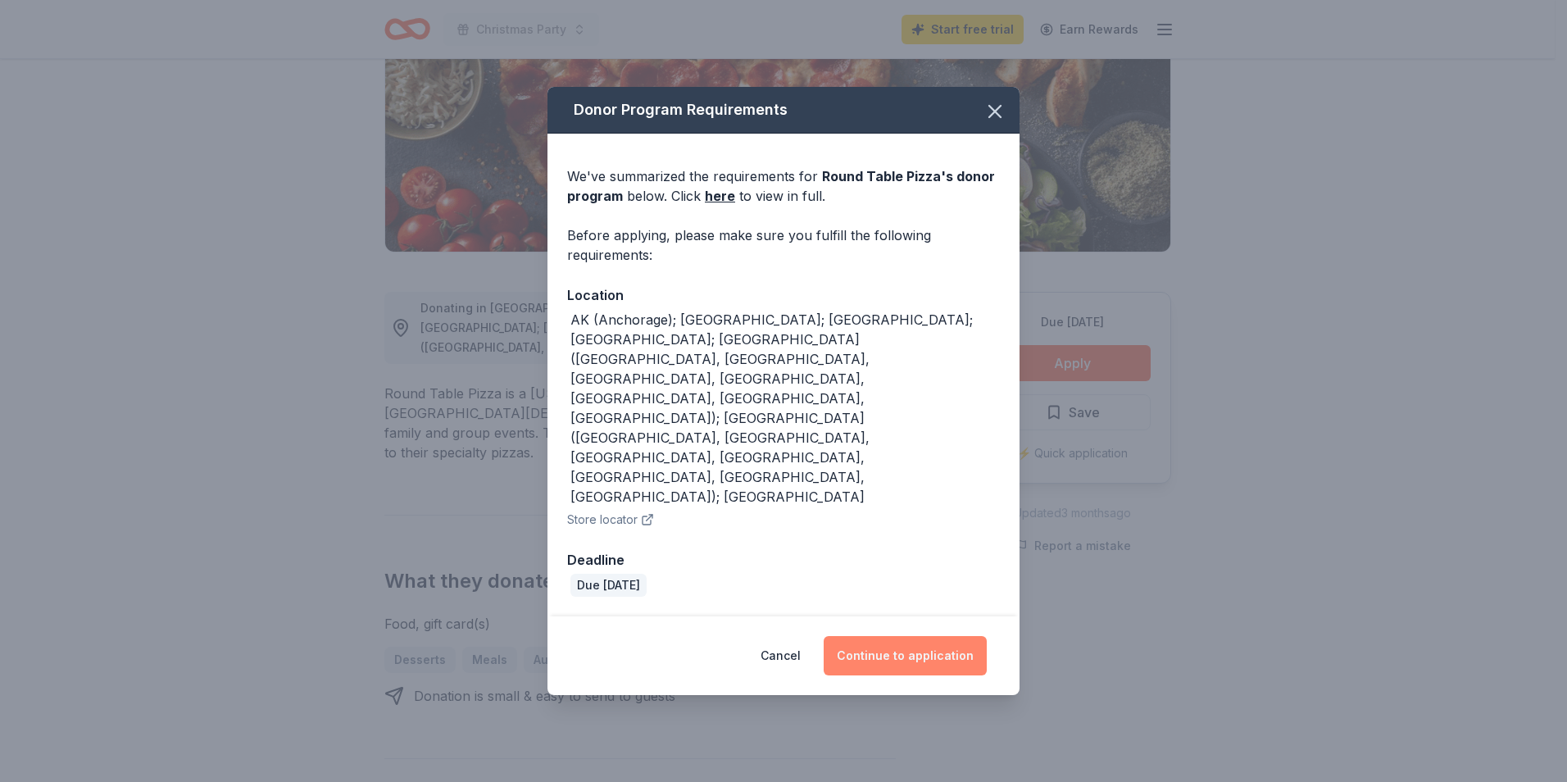
click at [867, 636] on button "Continue to application" at bounding box center [905, 655] width 163 height 39
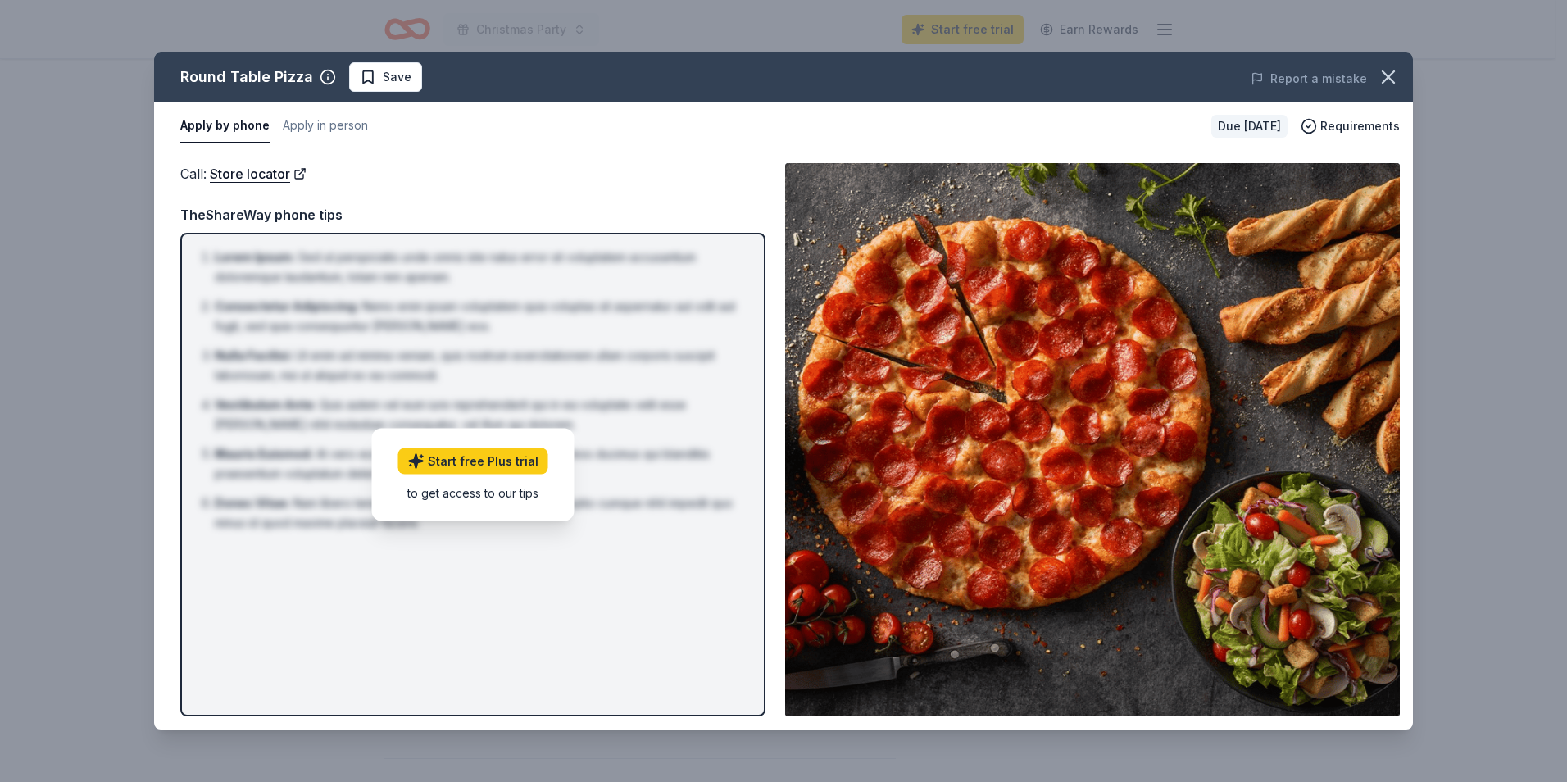
click at [503, 313] on li "Consectetur Adipiscing : Nemo enim ipsam voluptatem quia voluptas sit aspernatu…" at bounding box center [478, 316] width 526 height 39
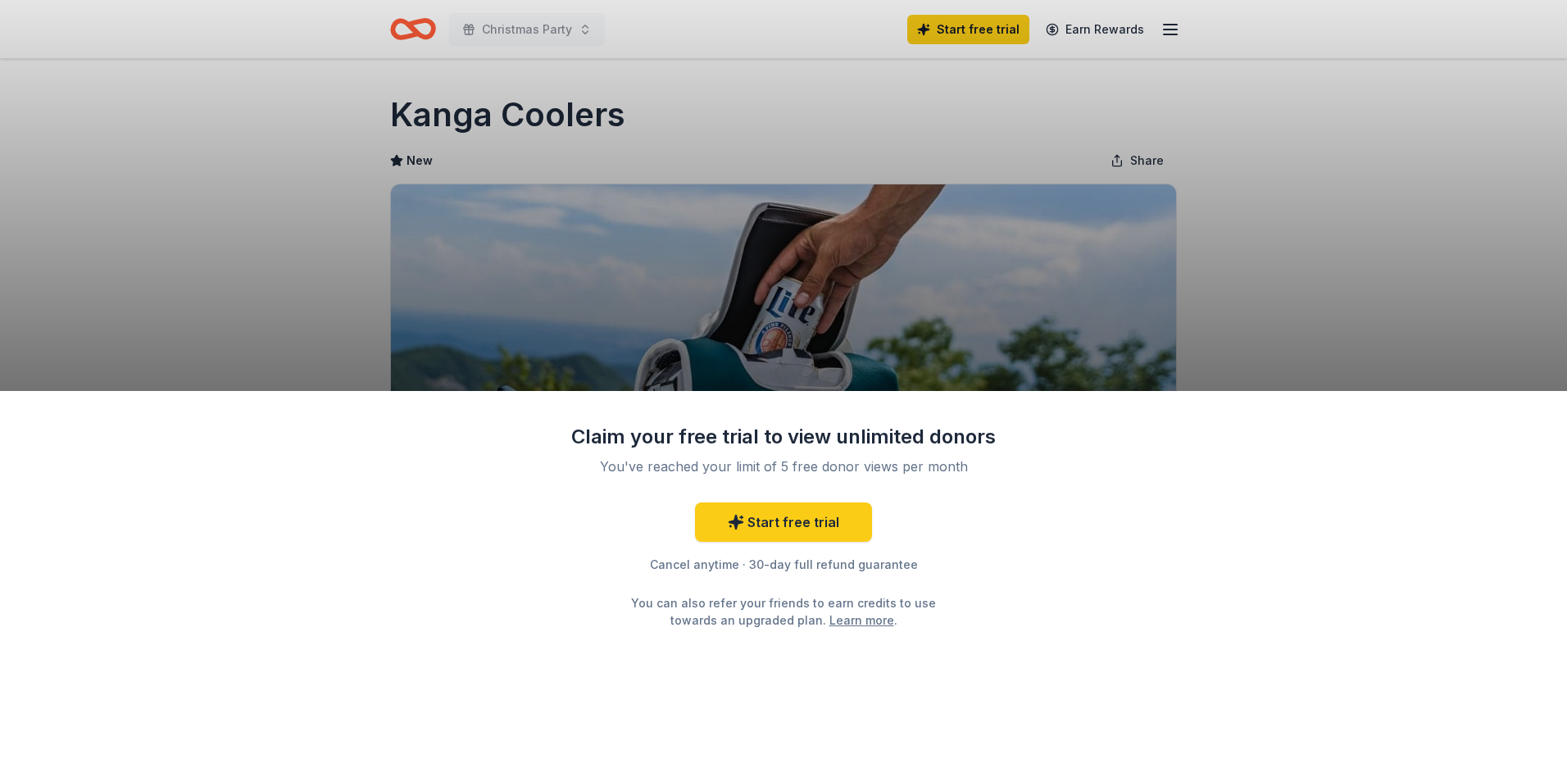
click at [668, 382] on div "Claim your free trial to view unlimited donors You've reached your limit of 5 f…" at bounding box center [783, 391] width 1567 height 782
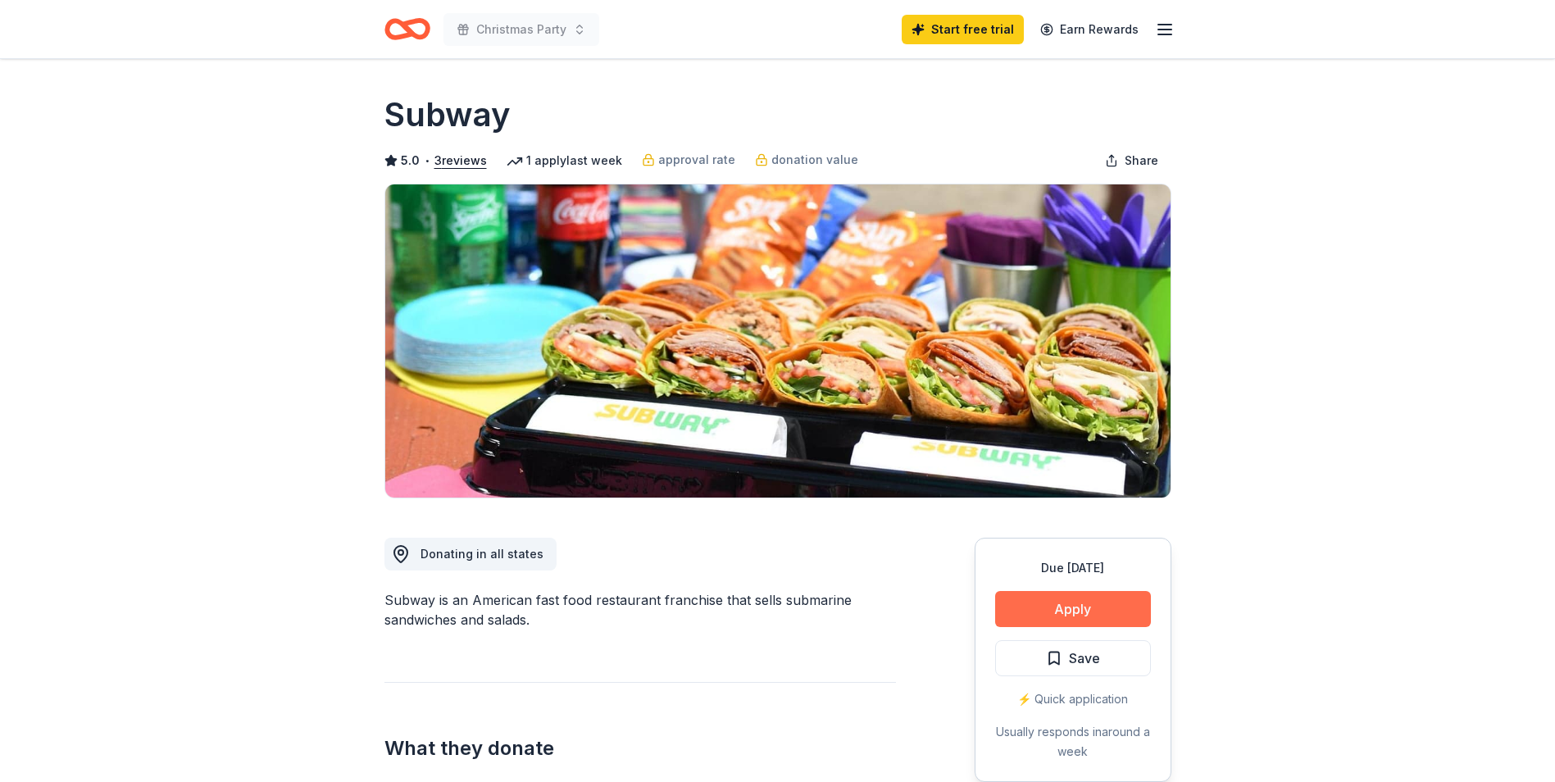
click at [1084, 607] on button "Apply" at bounding box center [1073, 609] width 156 height 36
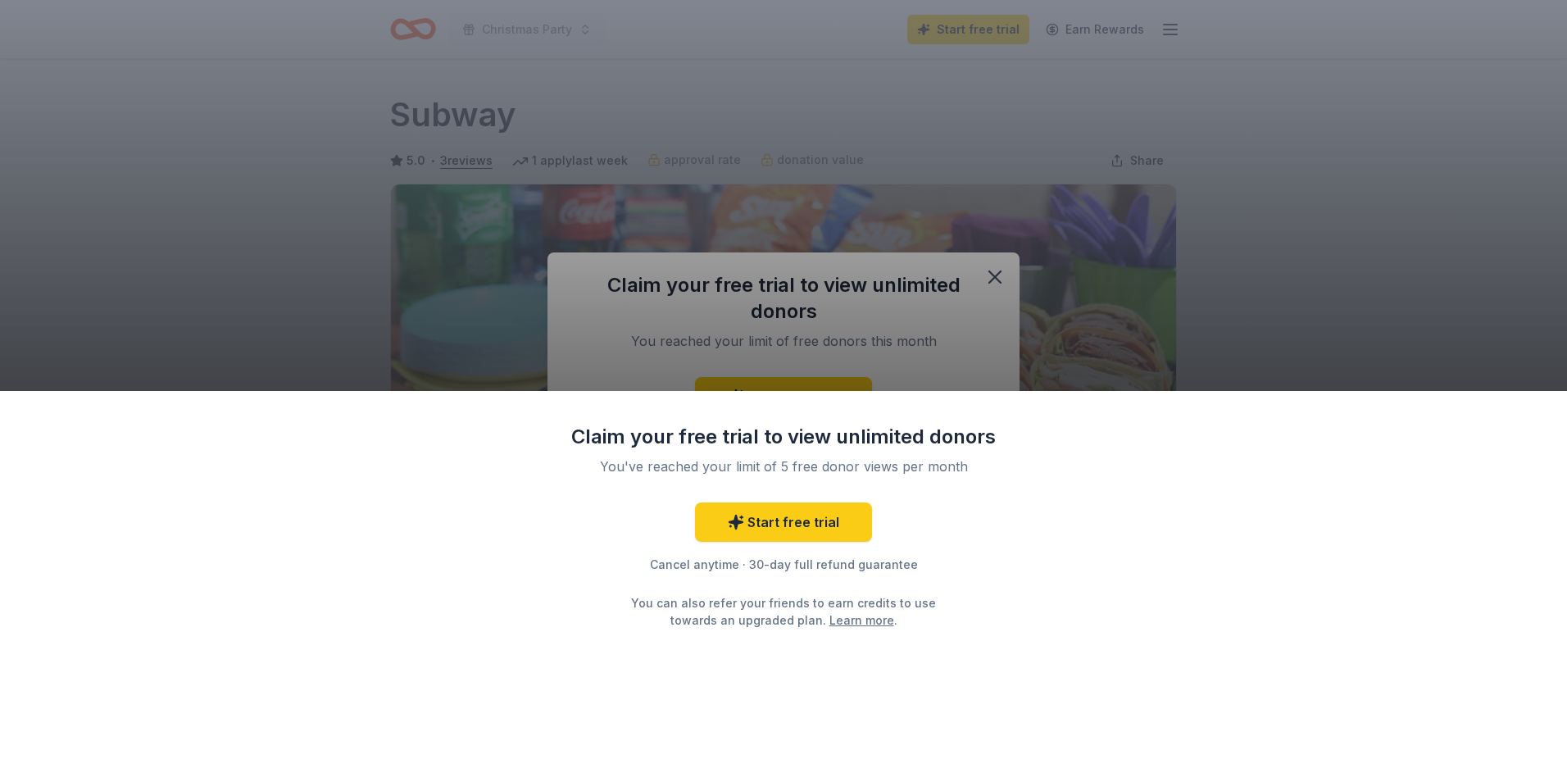
click at [1017, 332] on div "Claim your free trial to view unlimited donors You've reached your limit of 5 f…" at bounding box center [783, 391] width 1567 height 782
click at [853, 411] on div "Claim your free trial to view unlimited donors You've reached your limit of 5 f…" at bounding box center [783, 586] width 1567 height 391
